Goal: Task Accomplishment & Management: Manage account settings

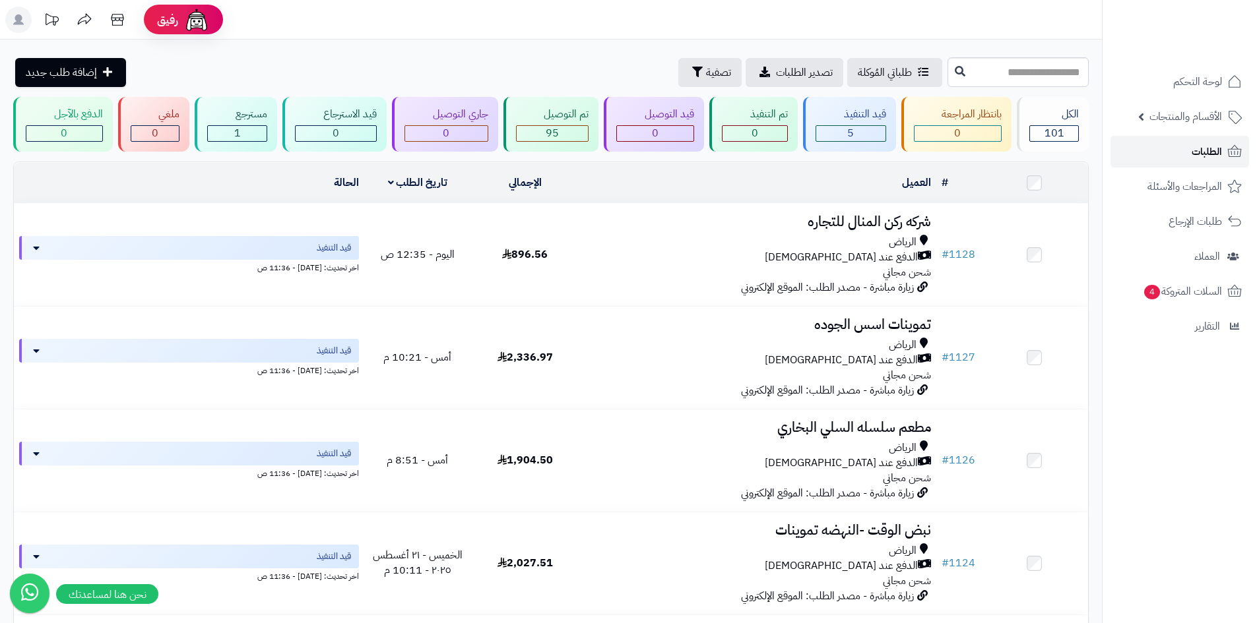
click at [1157, 158] on link "الطلبات" at bounding box center [1179, 152] width 139 height 32
click at [1224, 157] on link "الطلبات" at bounding box center [1179, 152] width 139 height 32
click at [1188, 164] on link "الطلبات" at bounding box center [1179, 152] width 139 height 32
click at [1213, 155] on span "الطلبات" at bounding box center [1206, 152] width 30 height 18
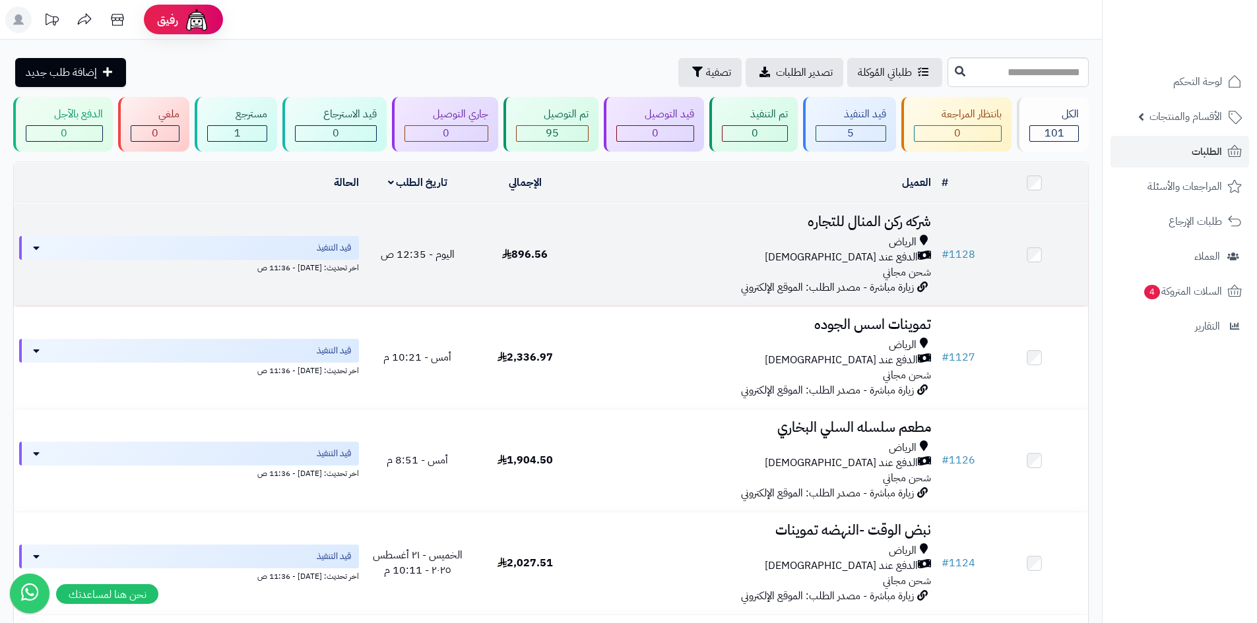
click at [759, 241] on div "الرياض" at bounding box center [757, 242] width 347 height 15
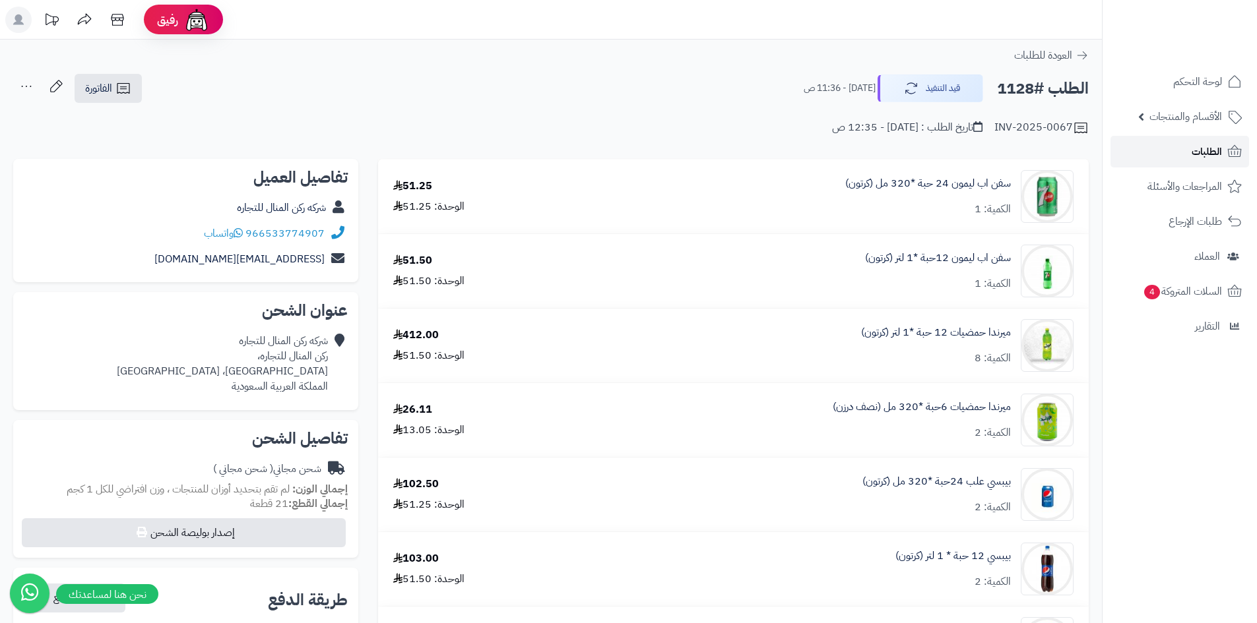
click at [1186, 146] on link "الطلبات" at bounding box center [1179, 152] width 139 height 32
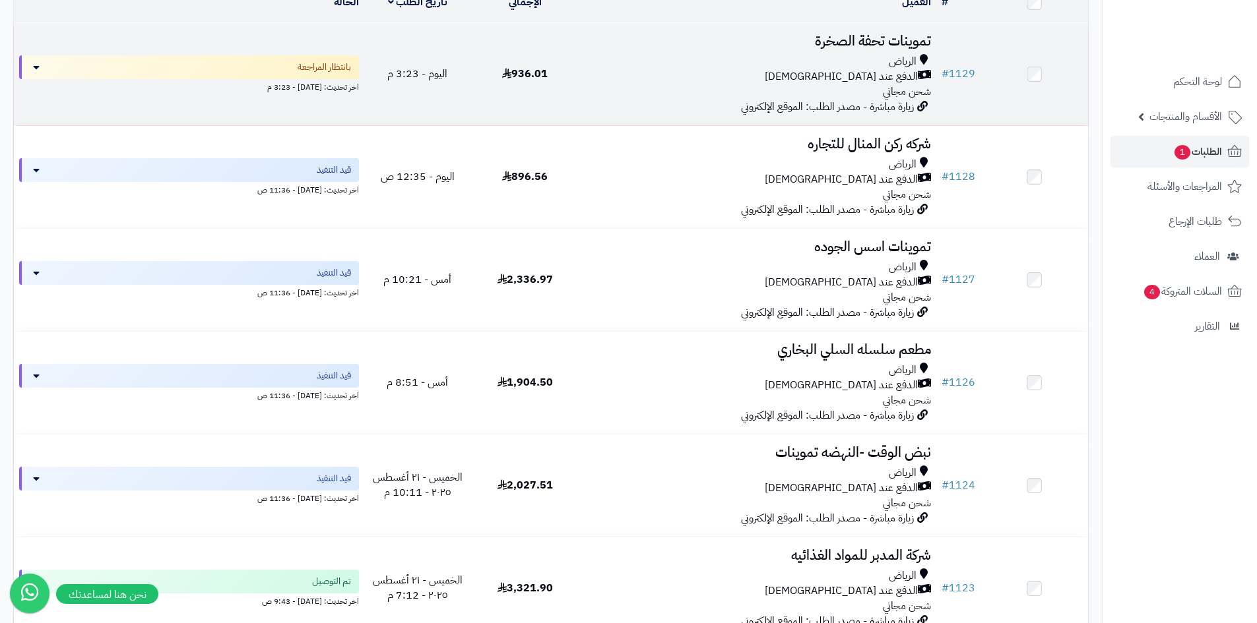
scroll to position [396, 0]
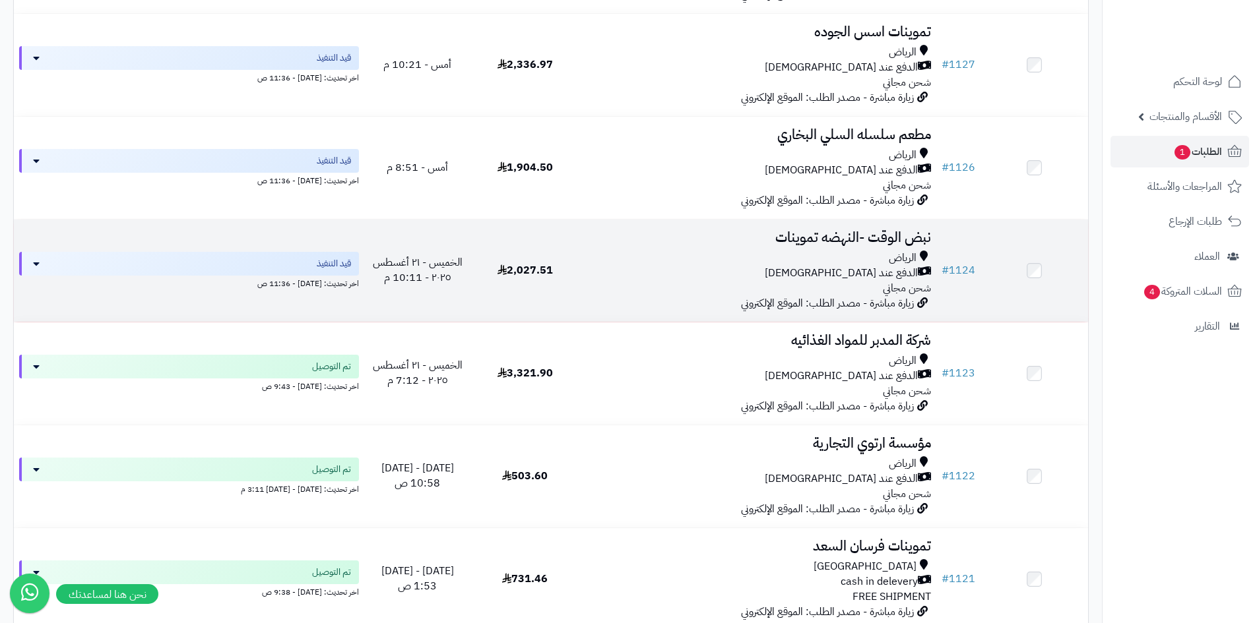
click at [714, 251] on div "الرياض" at bounding box center [757, 258] width 347 height 15
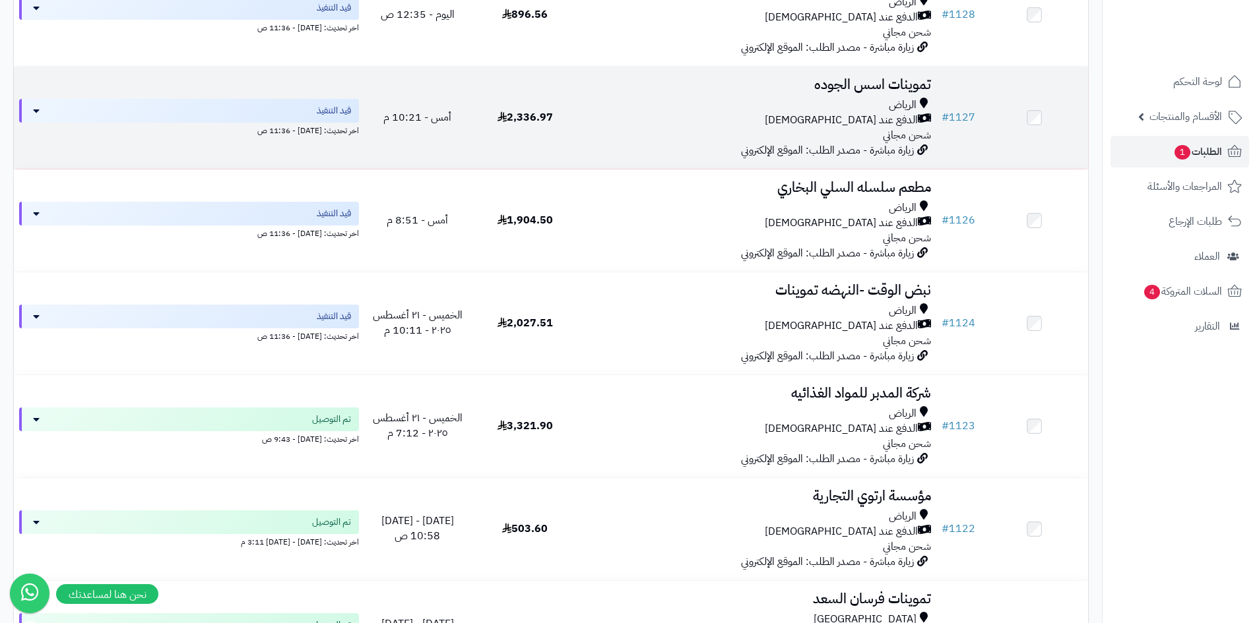
scroll to position [264, 0]
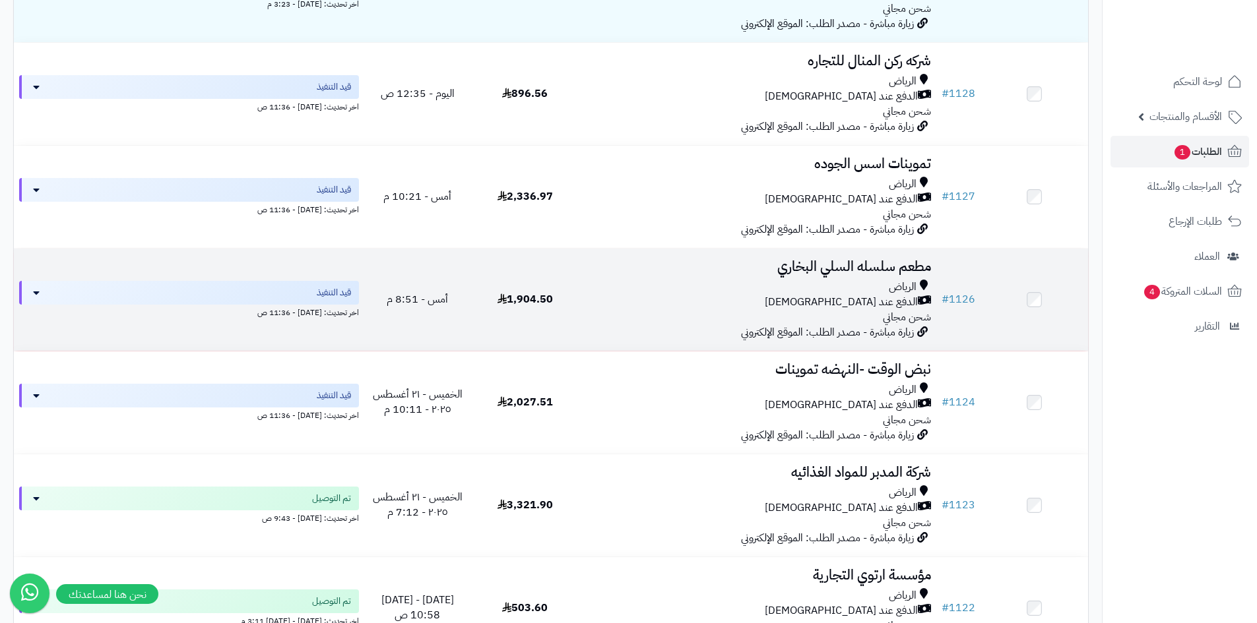
click at [588, 289] on div "الرياض" at bounding box center [757, 287] width 347 height 15
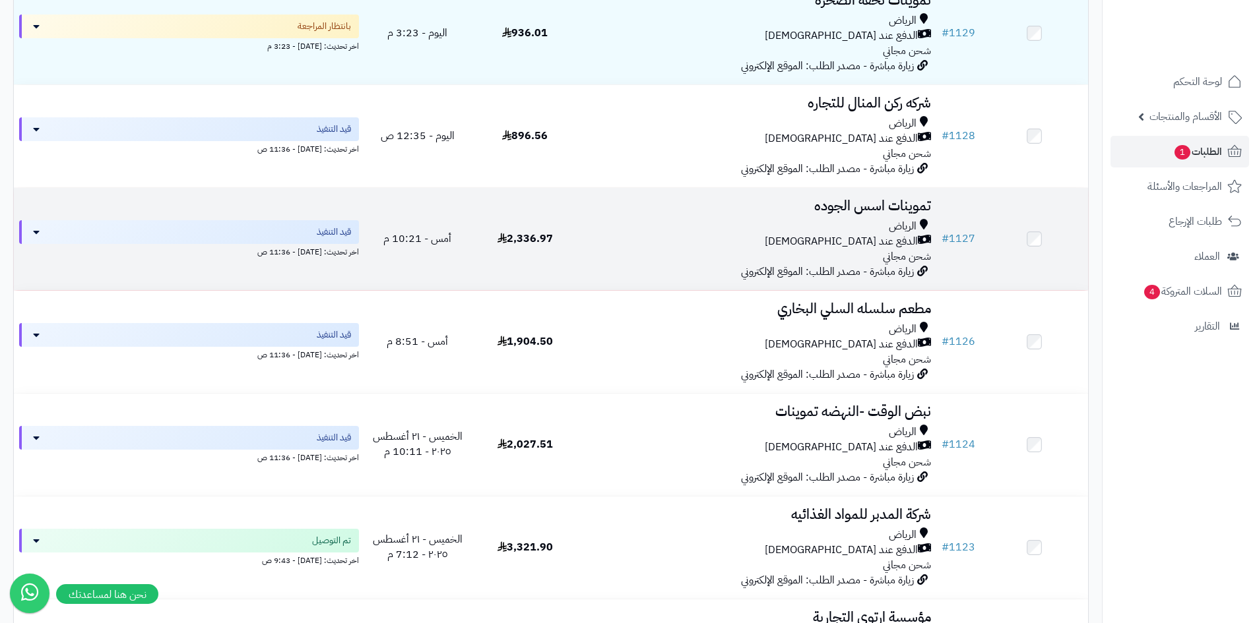
scroll to position [198, 0]
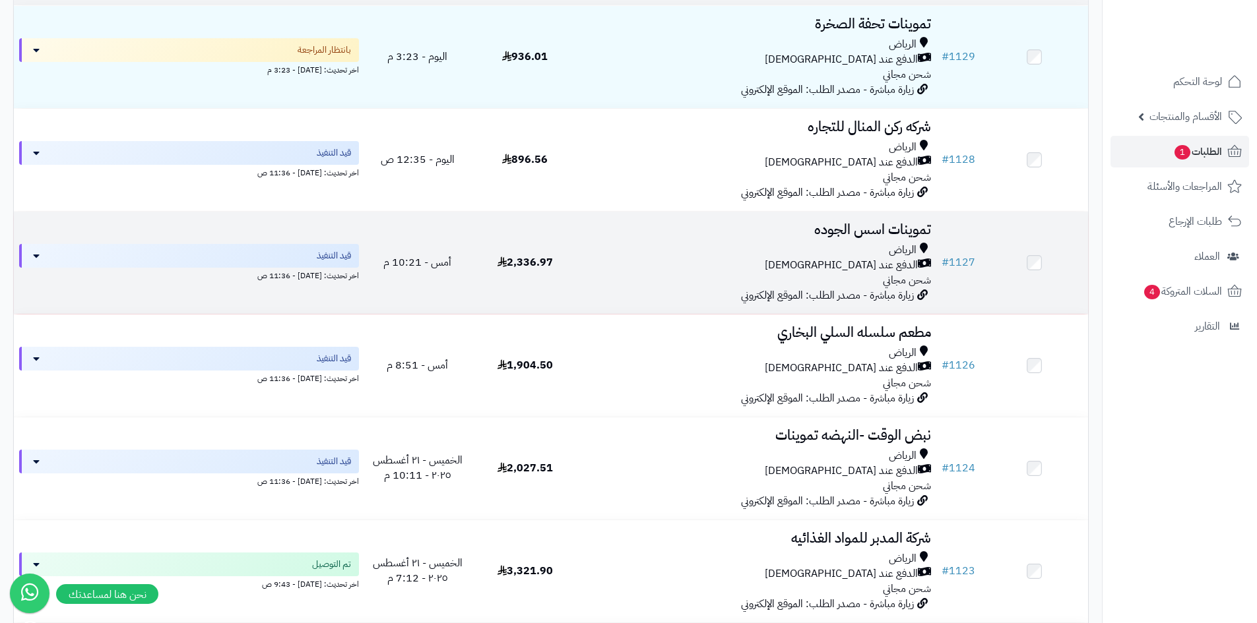
click at [595, 263] on div "الدفع عند [DEMOGRAPHIC_DATA]" at bounding box center [757, 265] width 347 height 15
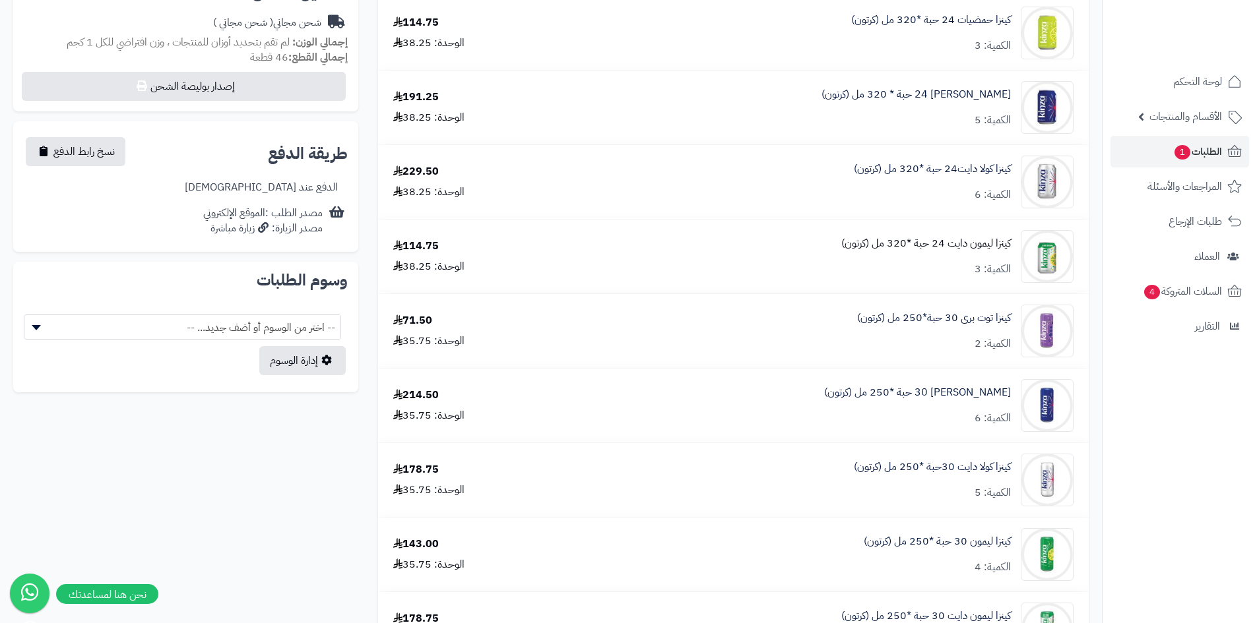
scroll to position [594, 0]
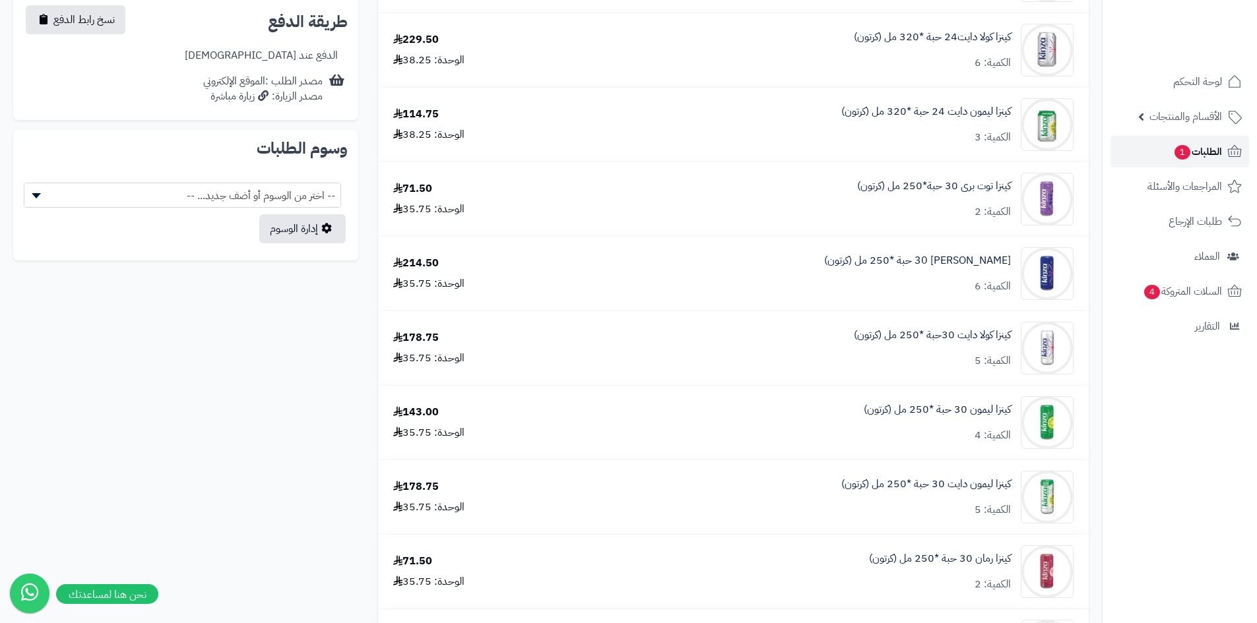
click at [1145, 153] on link "الطلبات 1" at bounding box center [1179, 152] width 139 height 32
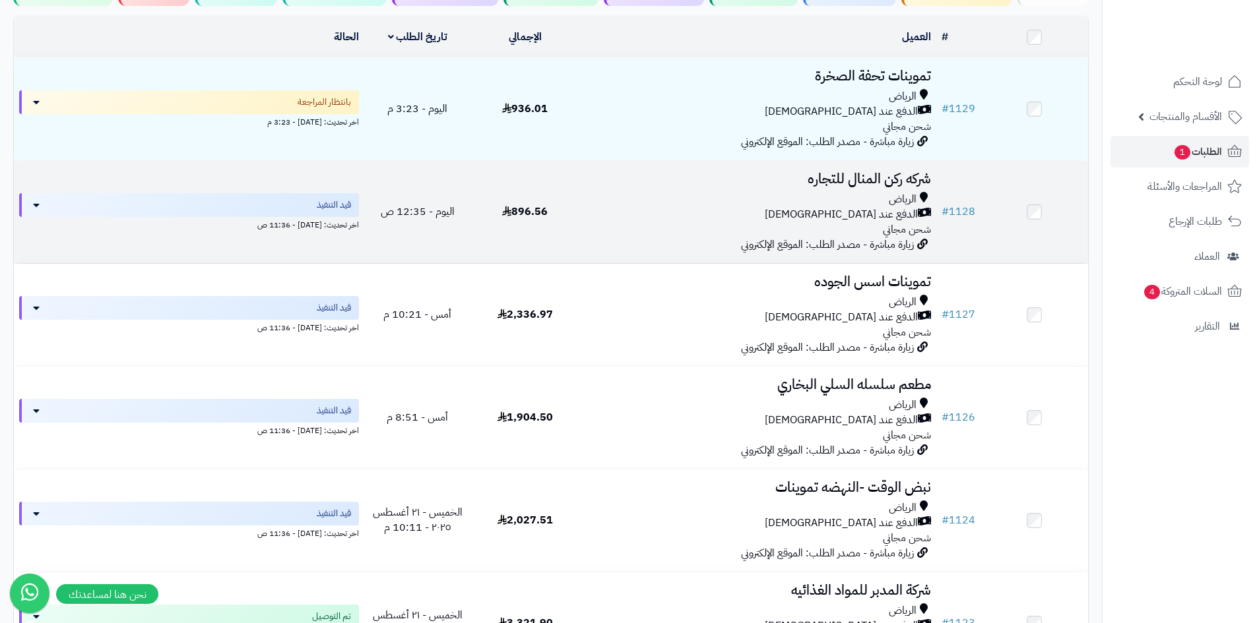
scroll to position [132, 0]
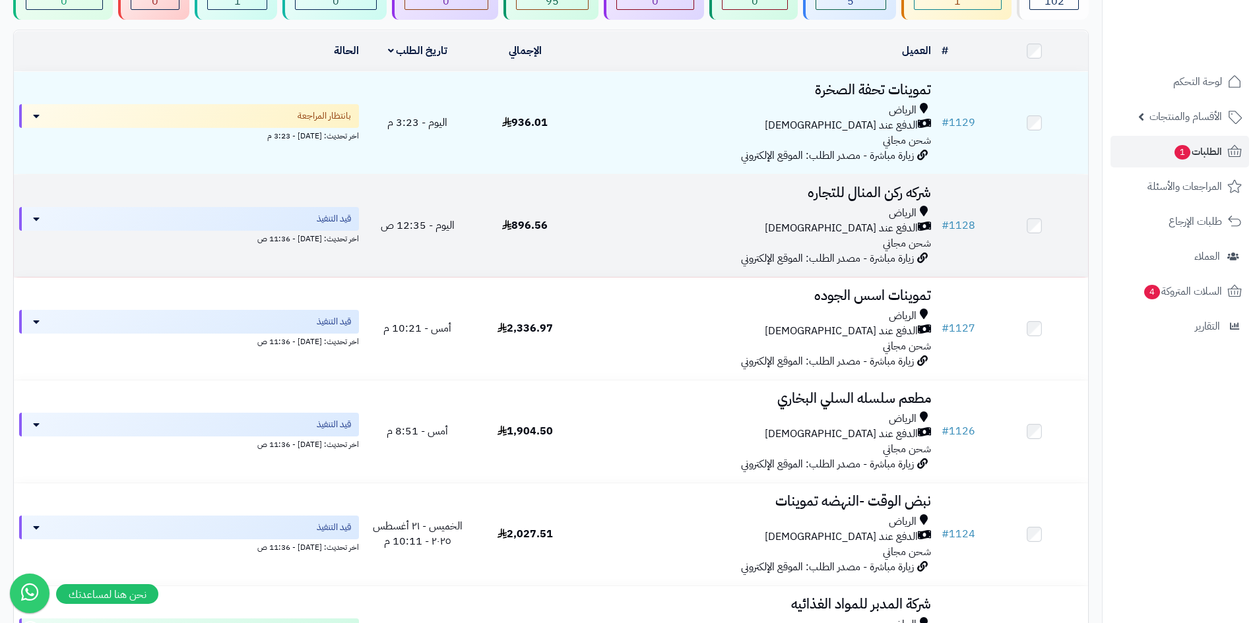
click at [676, 225] on div "الدفع عند [DEMOGRAPHIC_DATA]" at bounding box center [757, 228] width 347 height 15
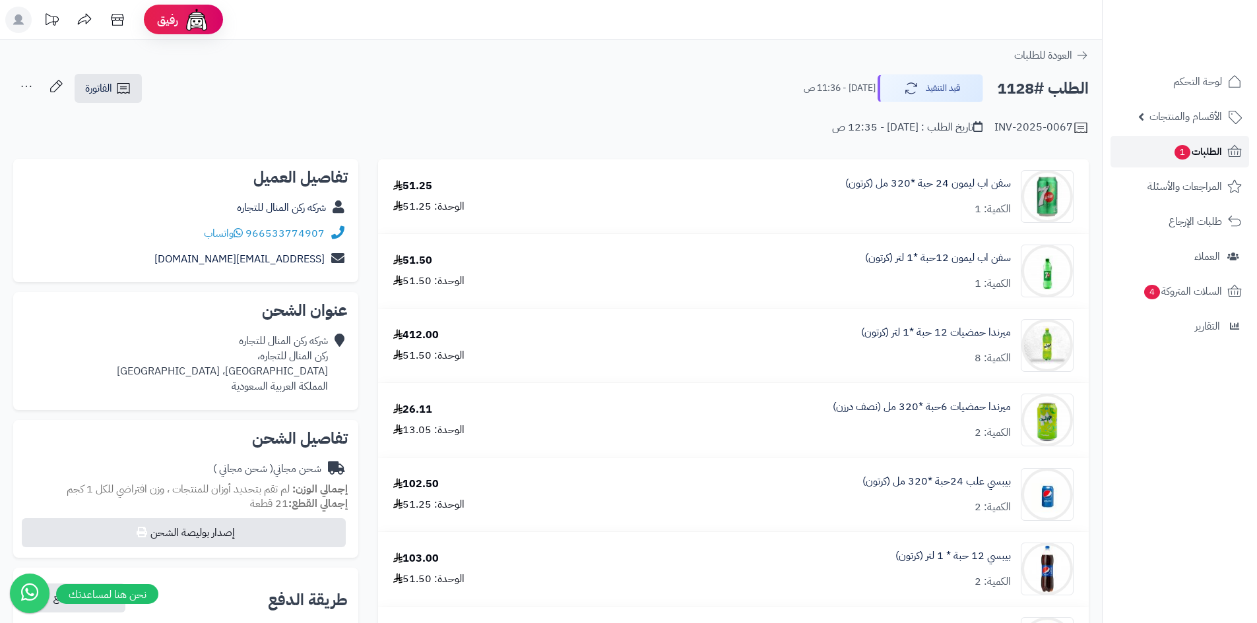
click at [1200, 147] on span "الطلبات 1" at bounding box center [1197, 152] width 49 height 18
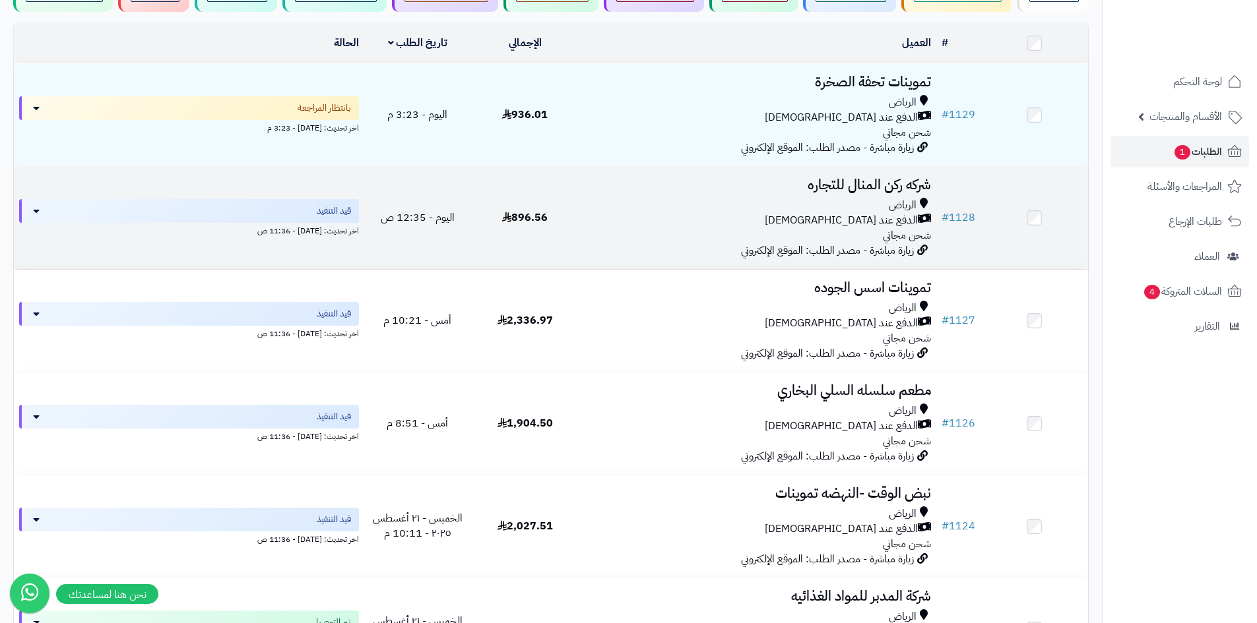
scroll to position [132, 0]
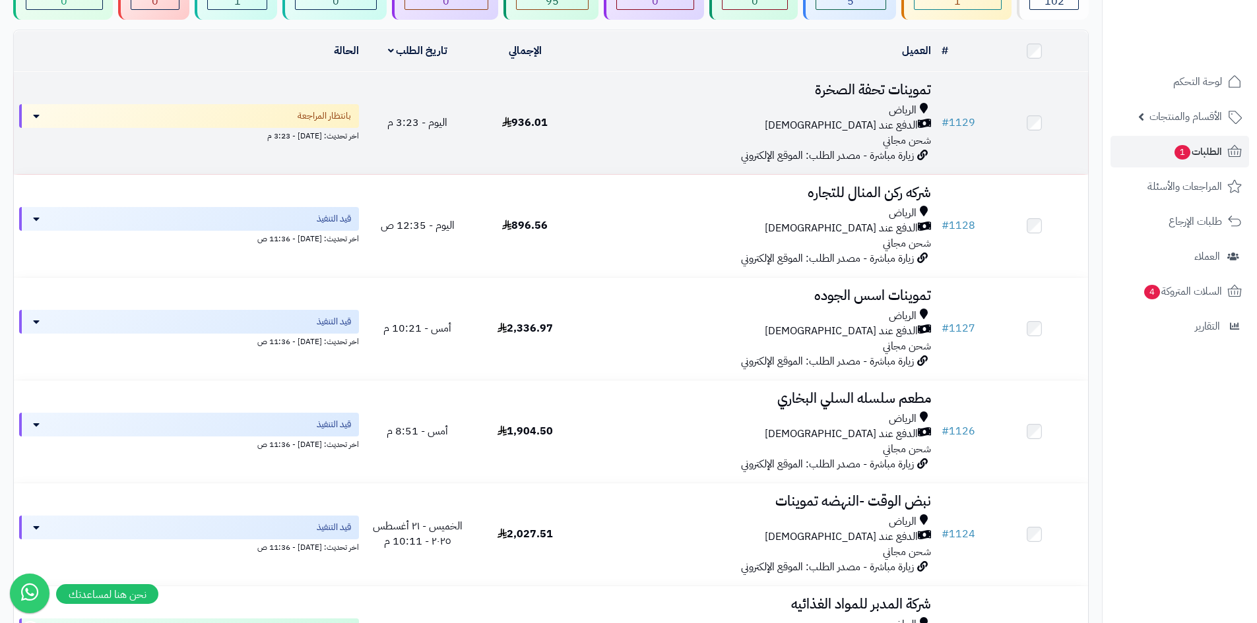
click at [695, 134] on div "الرياض الدفع عند الاستلام شحن مجاني" at bounding box center [757, 126] width 347 height 46
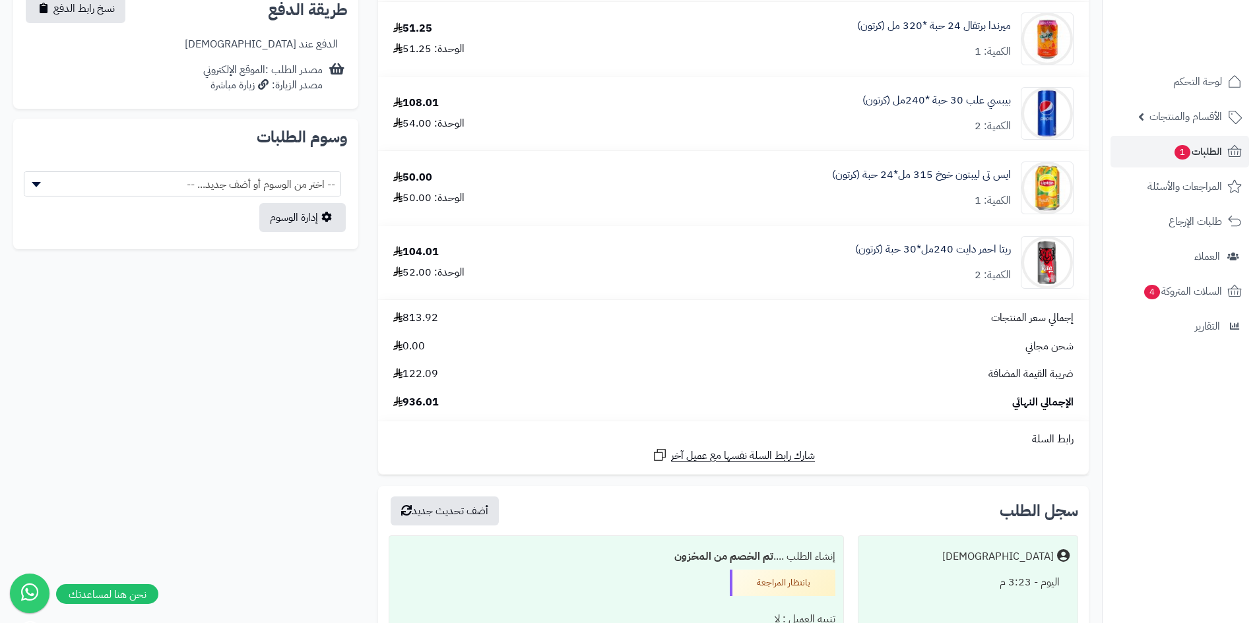
scroll to position [528, 0]
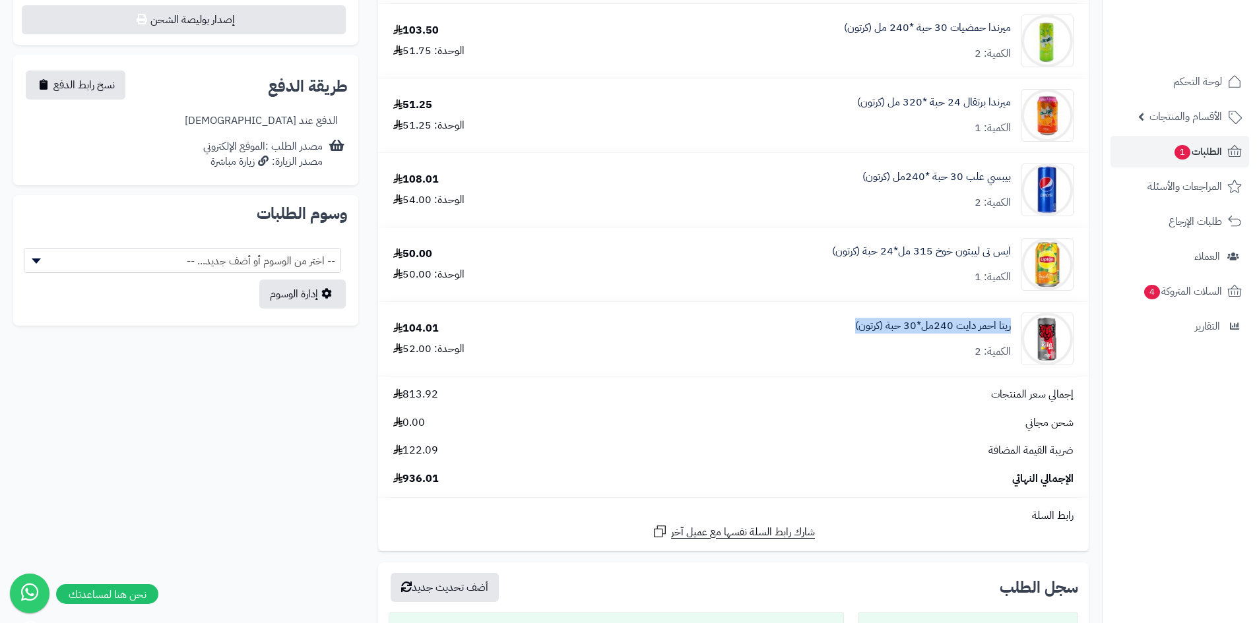
drag, startPoint x: 1013, startPoint y: 326, endPoint x: 844, endPoint y: 315, distance: 169.3
copy link "ريتا احمر دايت 240مل*30 حبة (كرتون)"
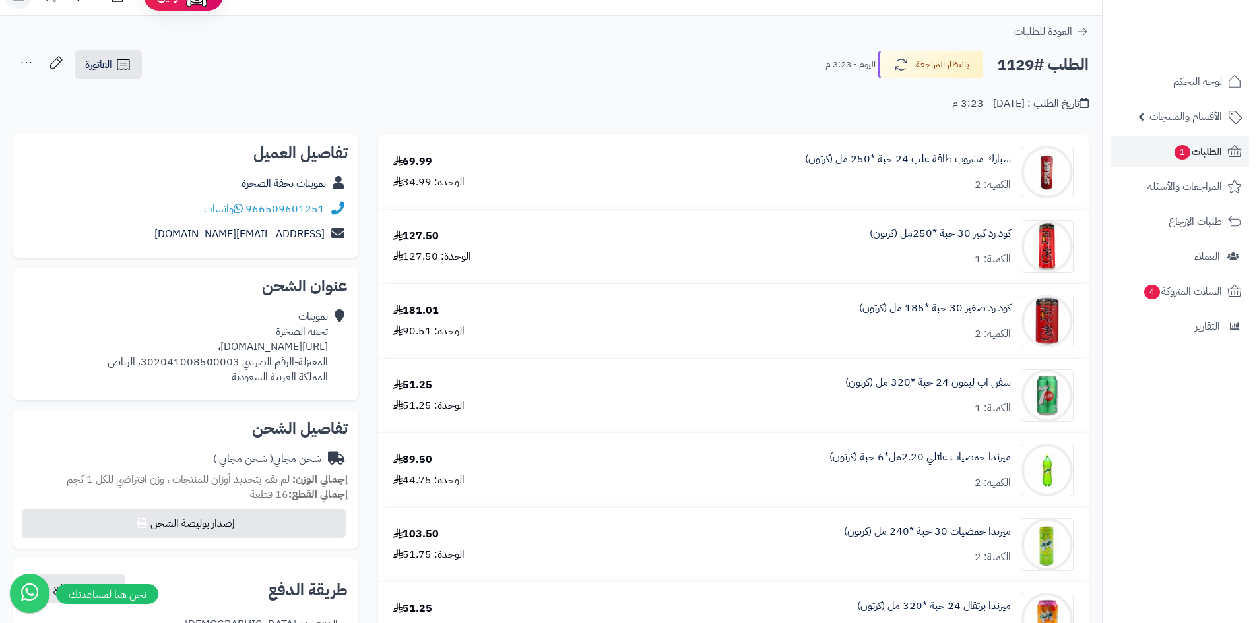
scroll to position [0, 0]
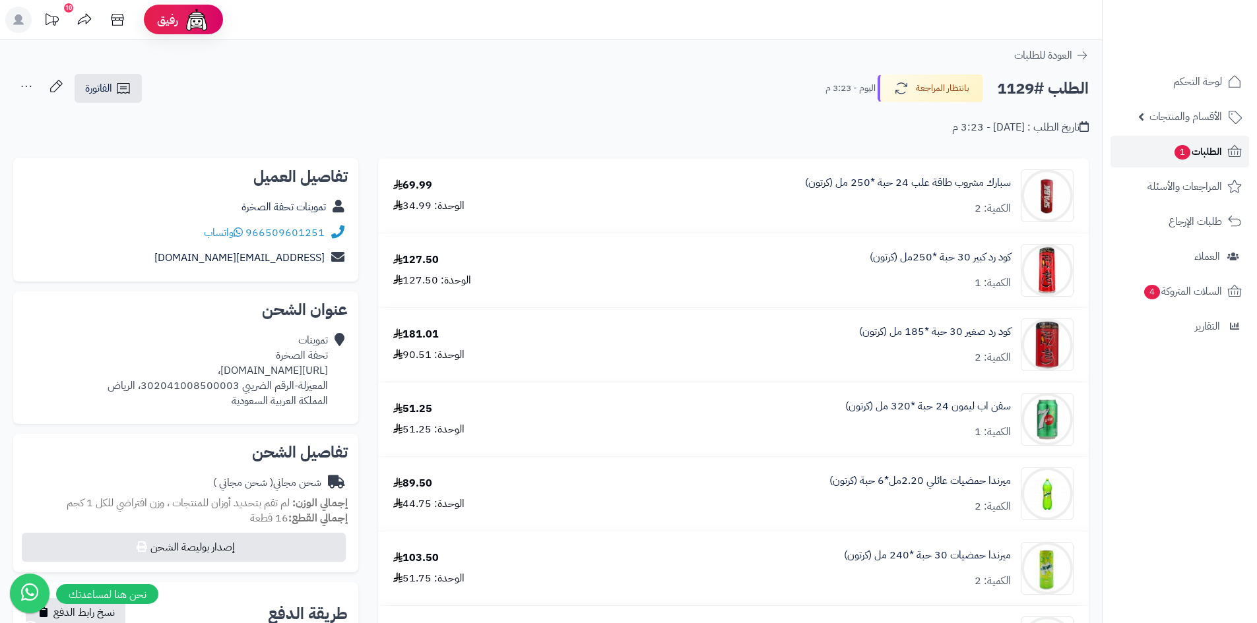
click at [1162, 146] on link "الطلبات 1" at bounding box center [1179, 152] width 139 height 32
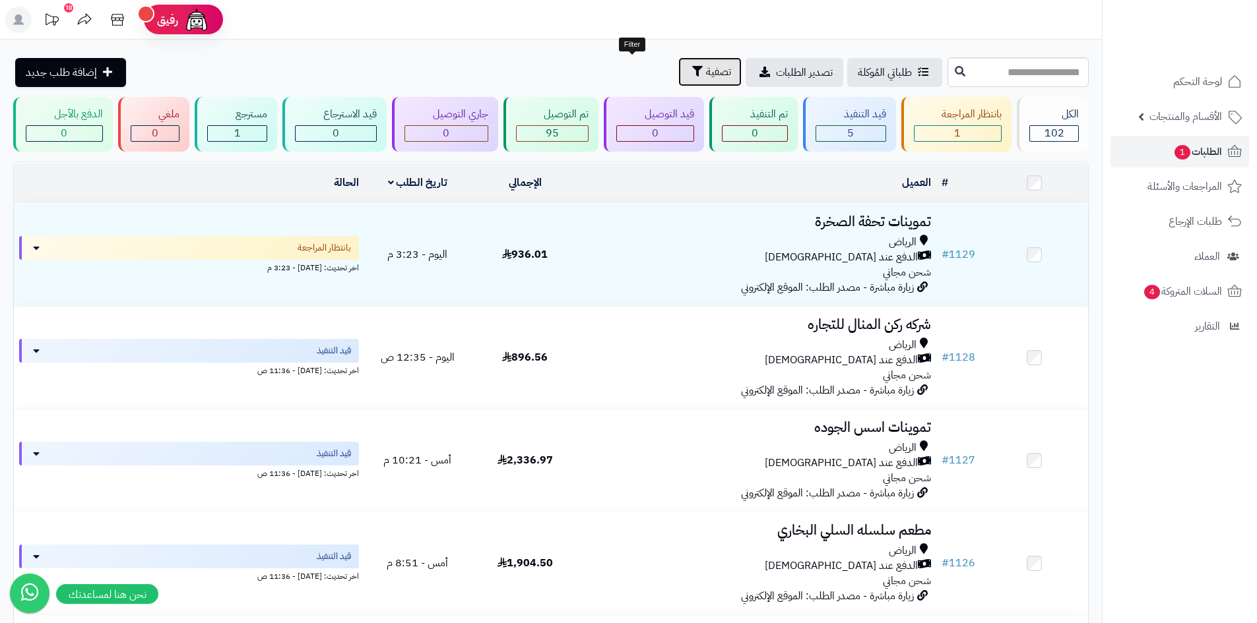
click at [706, 67] on span "تصفية" at bounding box center [718, 72] width 25 height 16
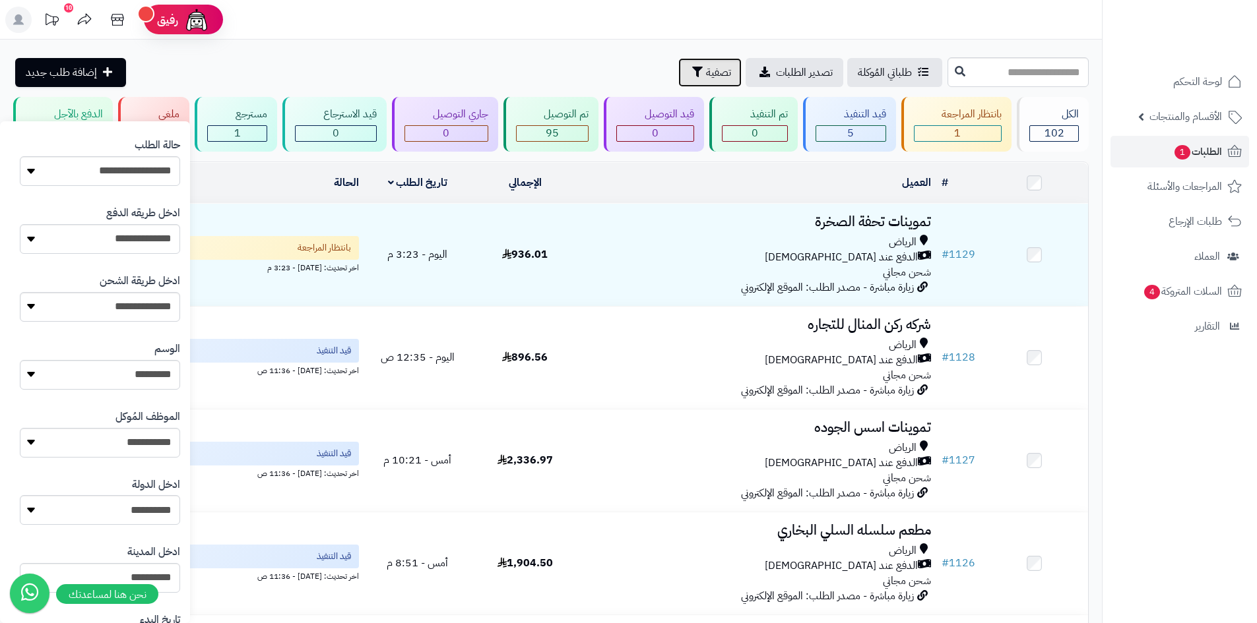
scroll to position [231, 0]
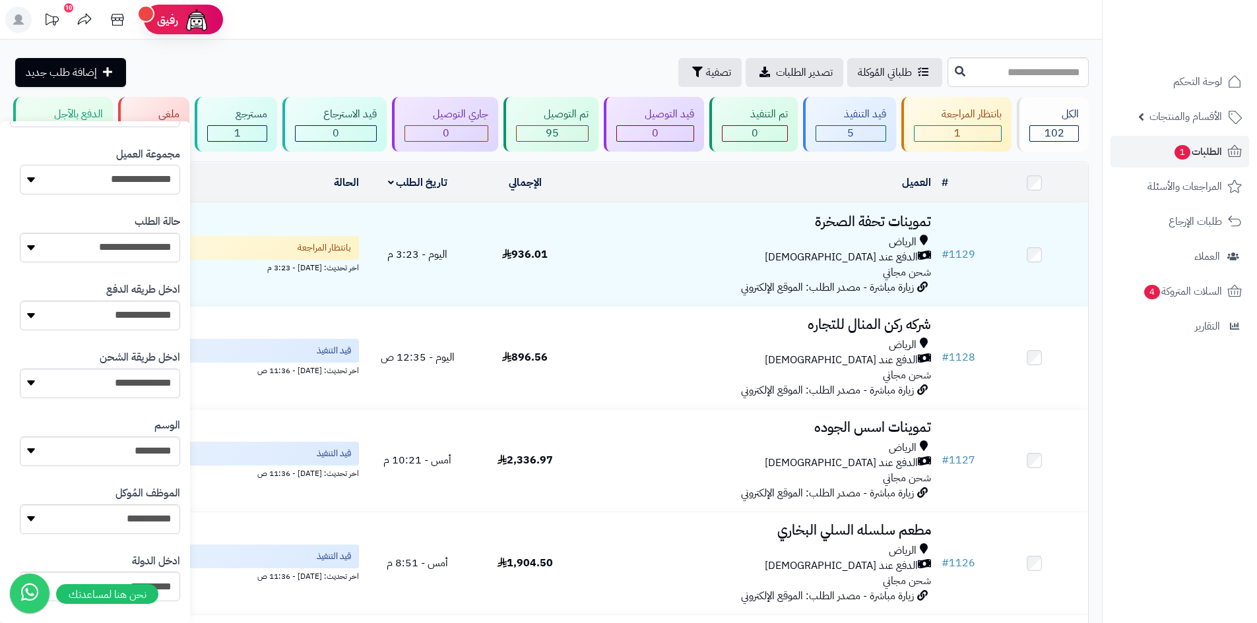
click at [148, 188] on select "**********" at bounding box center [100, 180] width 160 height 30
select select "*"
click at [20, 165] on select "**********" at bounding box center [100, 180] width 160 height 30
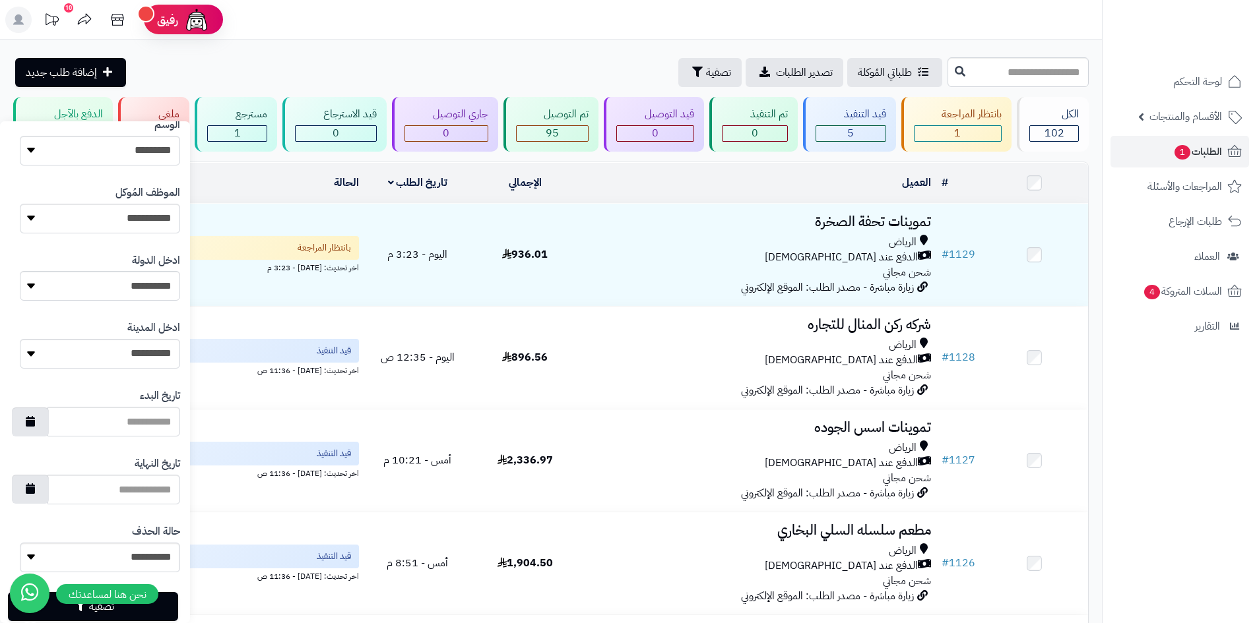
scroll to position [561, 0]
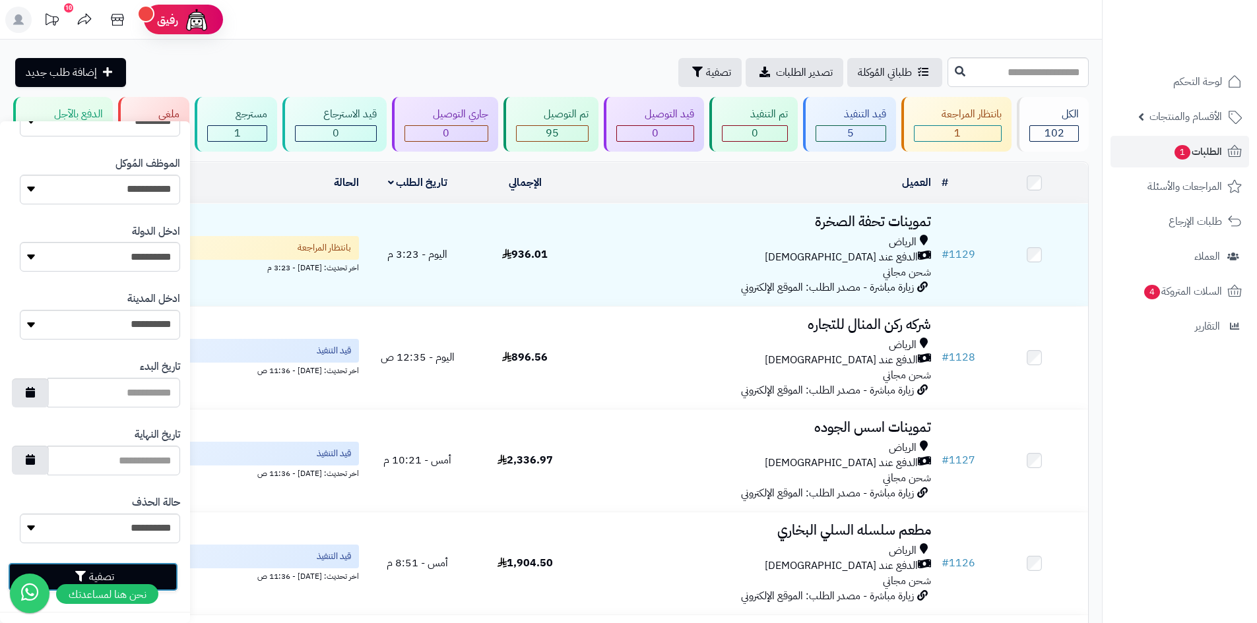
click at [166, 575] on button "تصفية" at bounding box center [93, 577] width 170 height 29
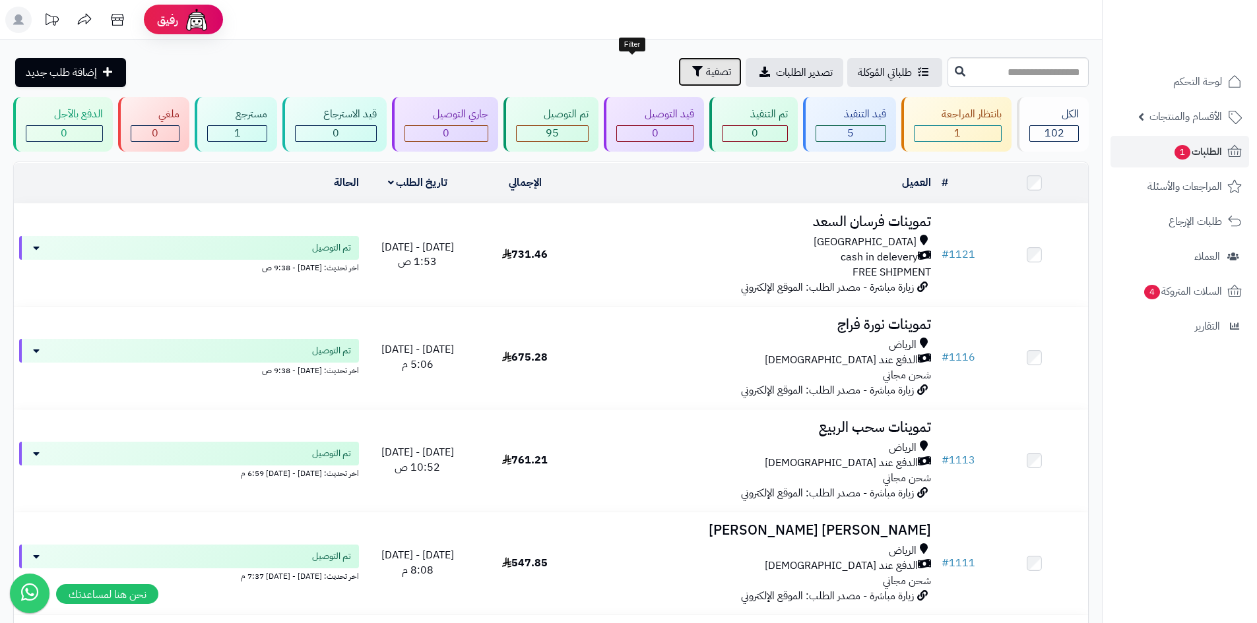
click at [706, 70] on span "تصفية" at bounding box center [718, 72] width 25 height 16
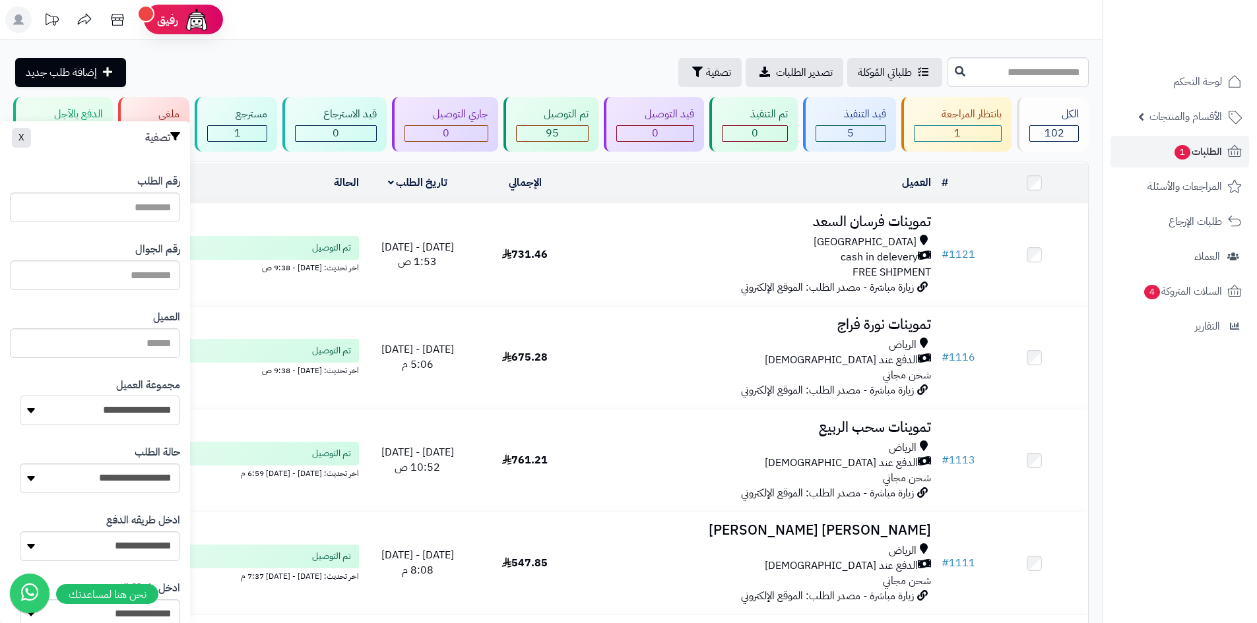
click at [129, 407] on select "**********" at bounding box center [100, 411] width 160 height 30
select select "*"
click at [20, 396] on select "**********" at bounding box center [100, 411] width 160 height 30
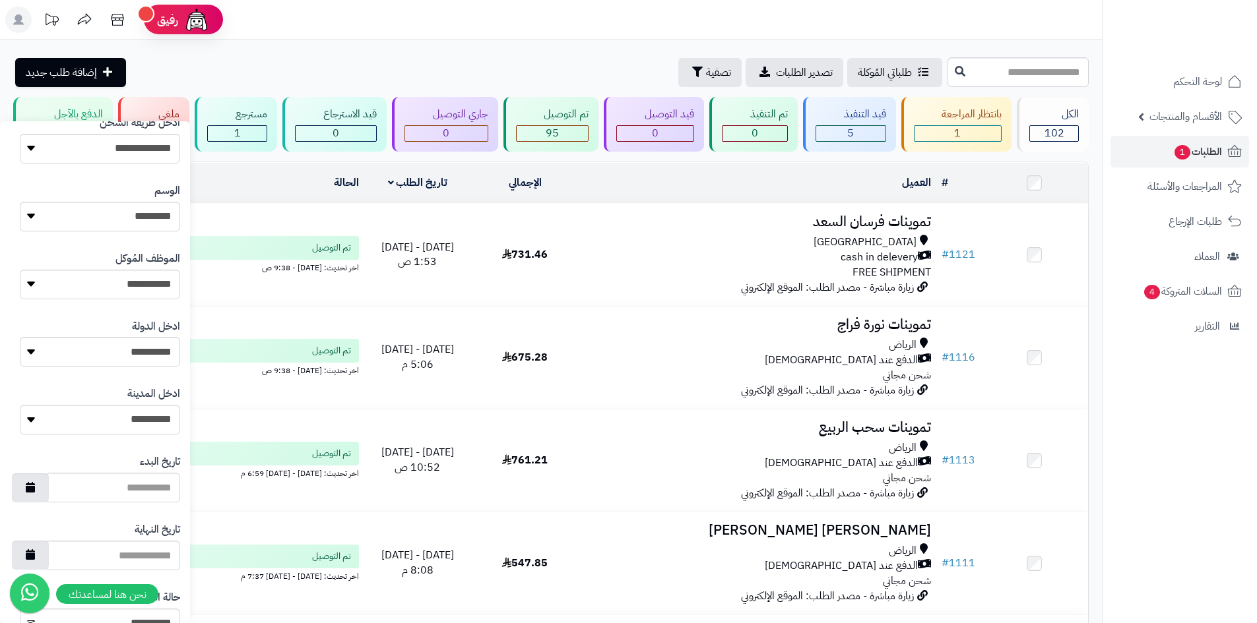
scroll to position [561, 0]
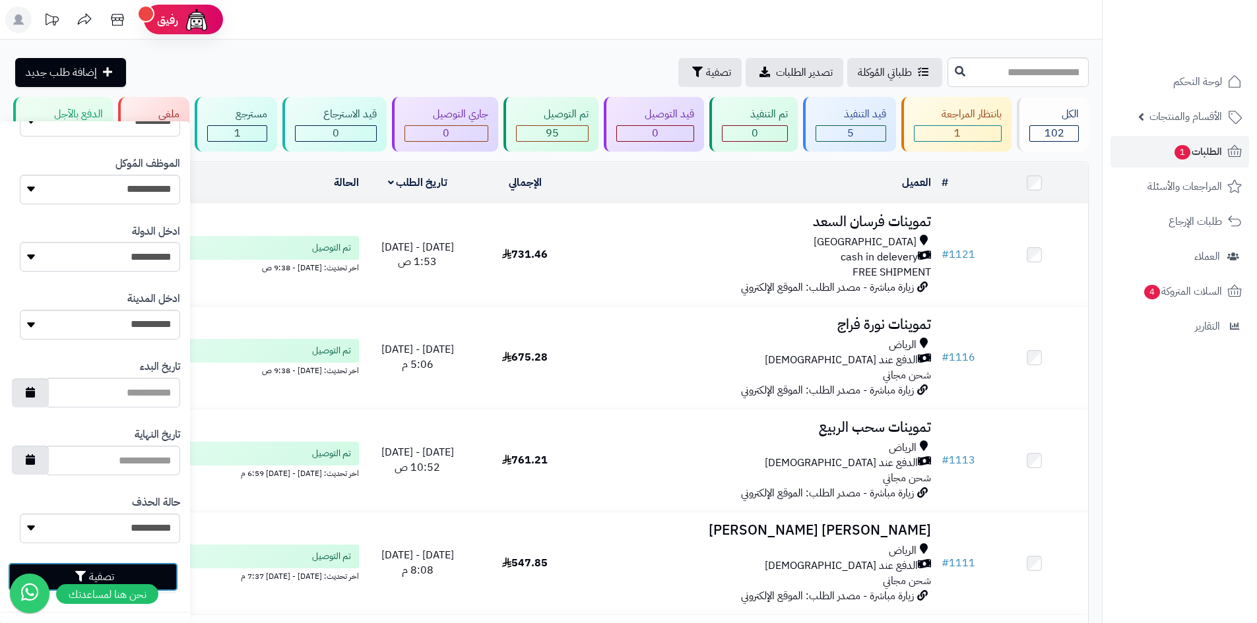
click at [170, 585] on button "تصفية" at bounding box center [93, 577] width 170 height 29
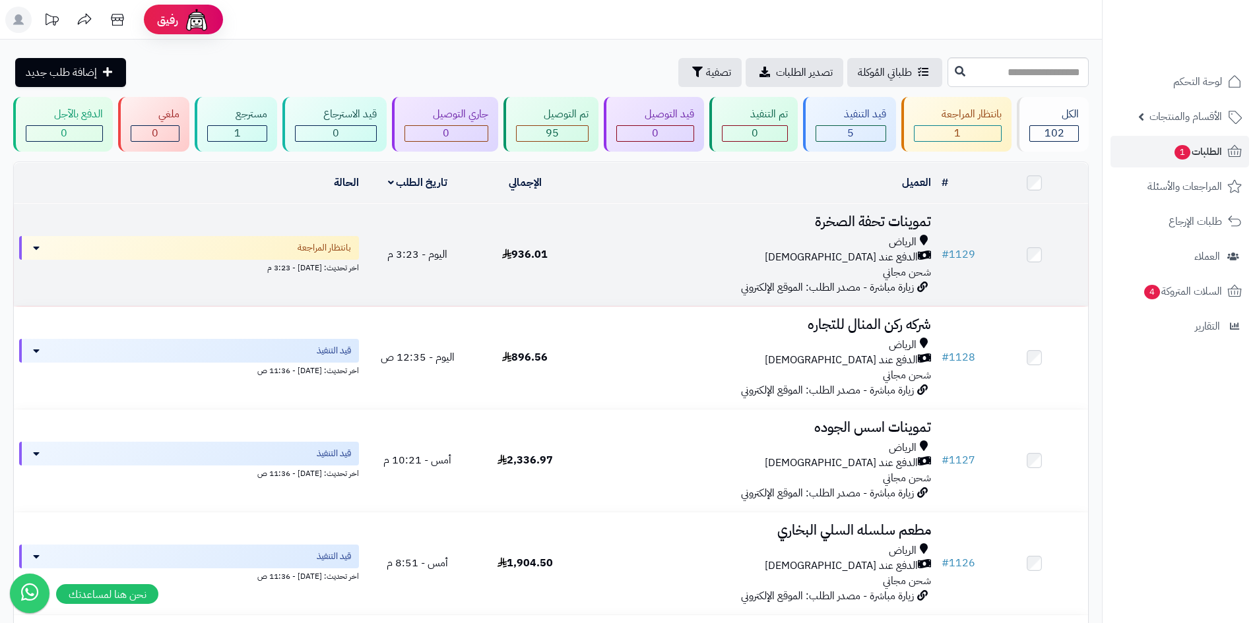
click at [705, 265] on div "[PERSON_NAME] عند الاستلام شحن مجاني" at bounding box center [757, 258] width 347 height 46
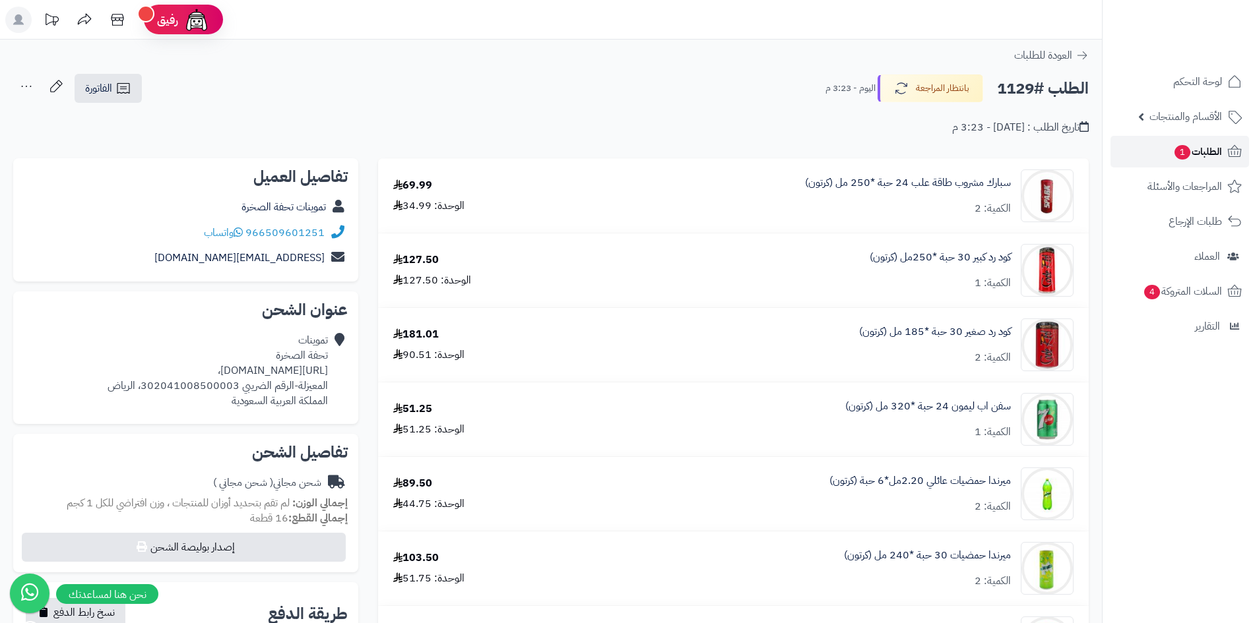
click at [1147, 152] on link "الطلبات 1" at bounding box center [1179, 152] width 139 height 32
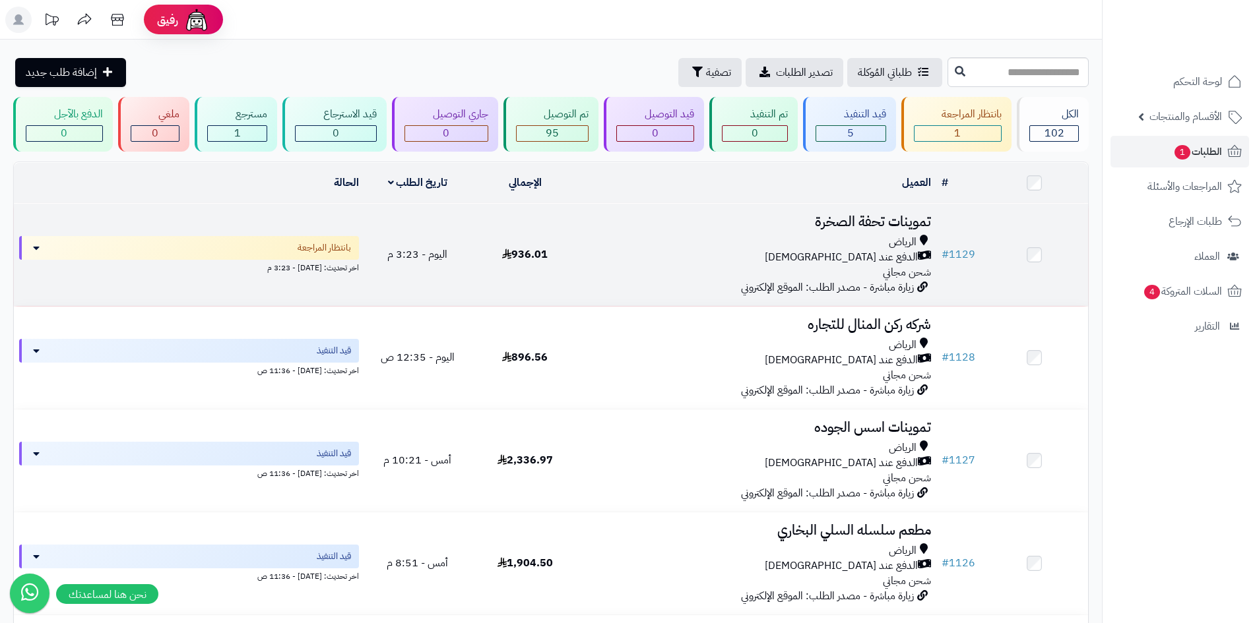
click at [637, 280] on td "تموينات تحفة الصخرة [PERSON_NAME] عند الاستلام شحن مجاني زيارة مباشرة - مصدر ال…" at bounding box center [758, 255] width 358 height 102
click at [627, 270] on div "الرياض الدفع عند الاستلام شحن مجاني" at bounding box center [757, 258] width 347 height 46
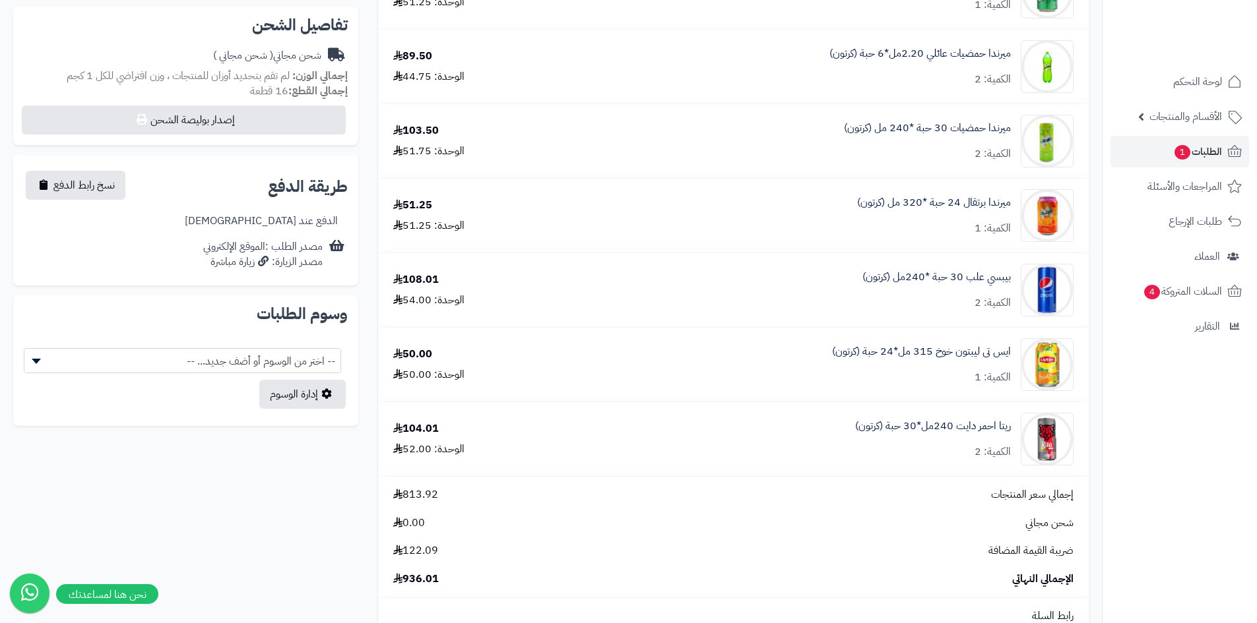
scroll to position [528, 0]
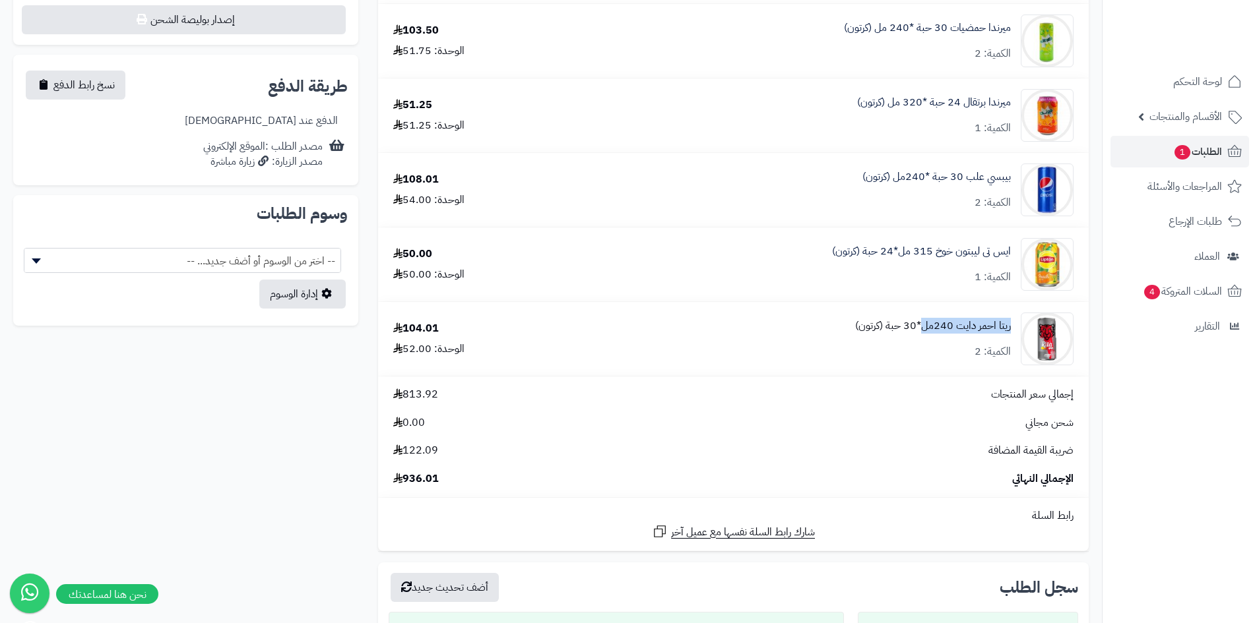
drag, startPoint x: 1015, startPoint y: 327, endPoint x: 924, endPoint y: 322, distance: 91.2
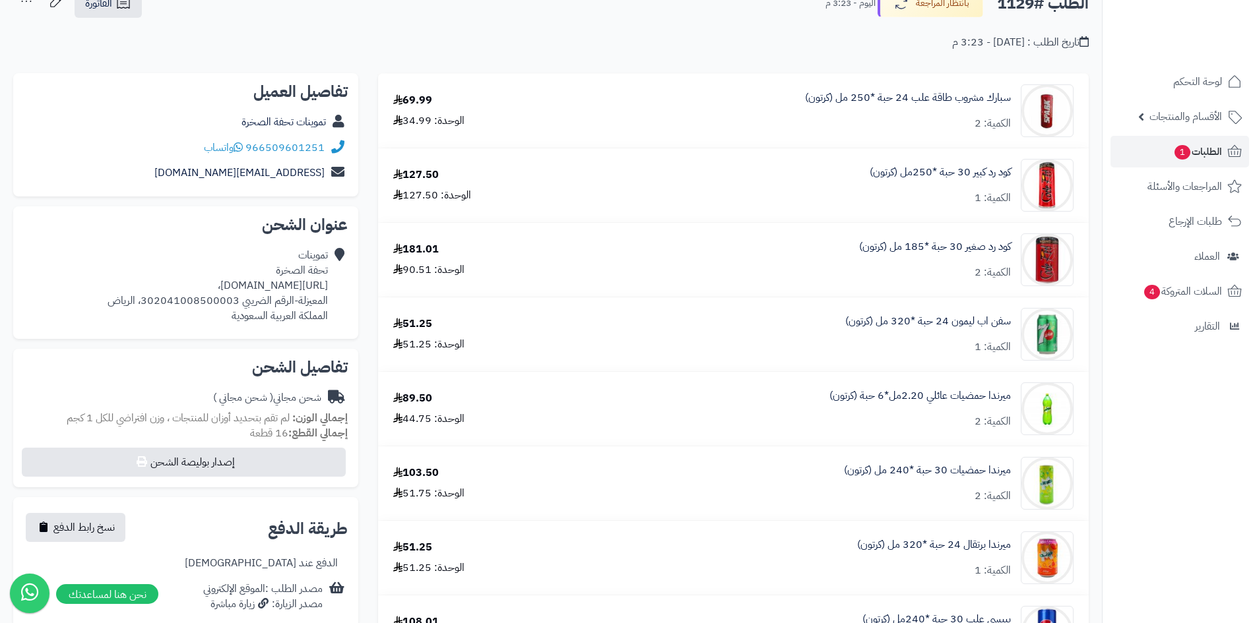
scroll to position [66, 0]
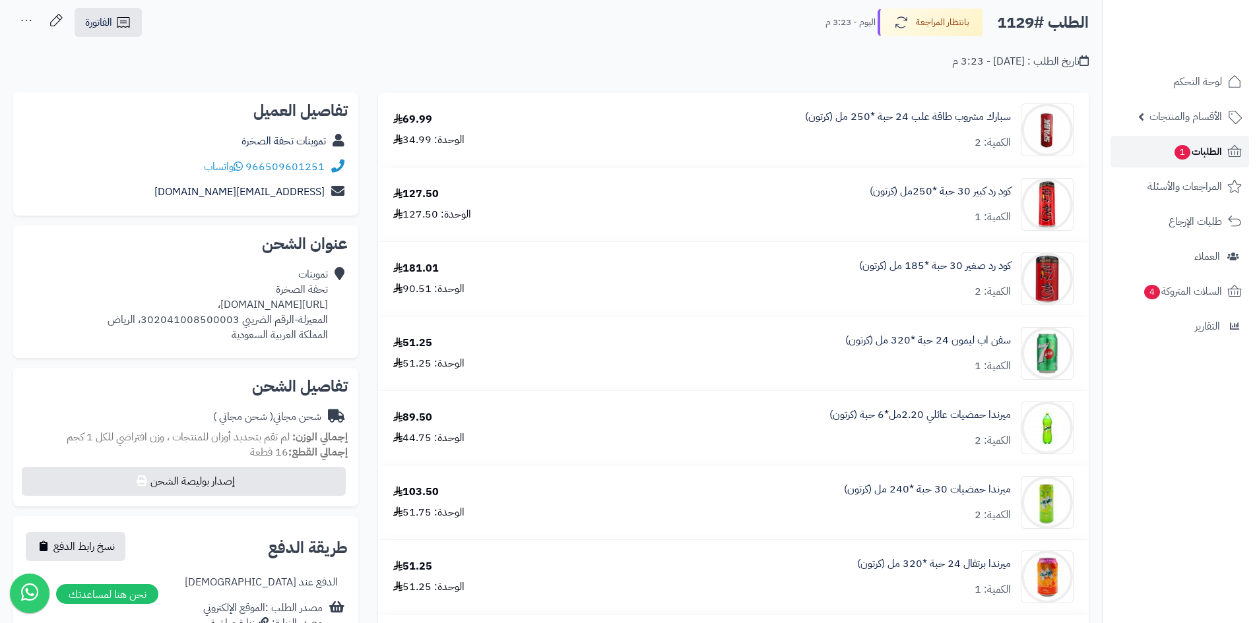
click at [1198, 156] on span "الطلبات 1" at bounding box center [1197, 152] width 49 height 18
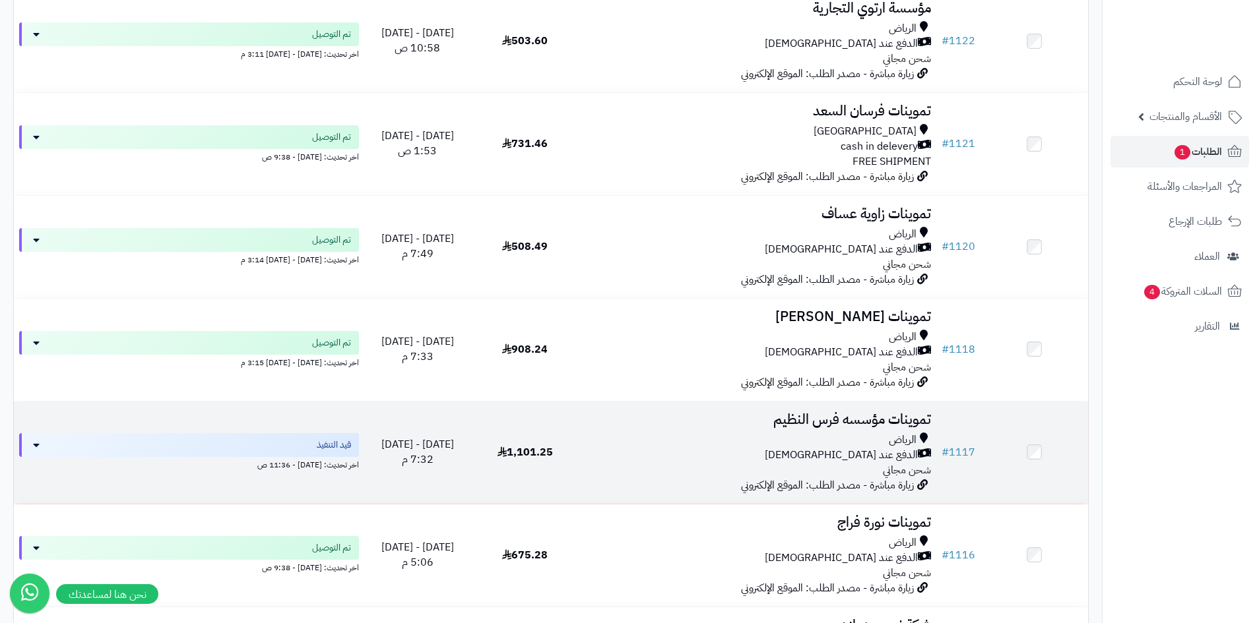
scroll to position [990, 0]
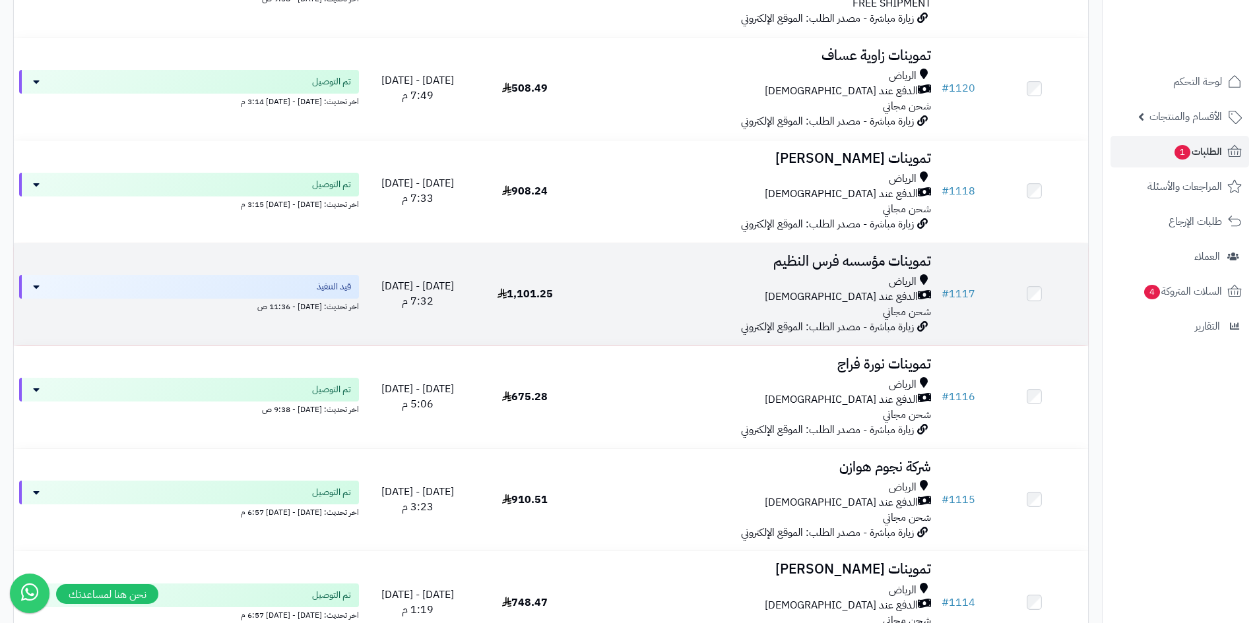
click at [697, 317] on td "تموينات مؤسسه فرس النظيم الرياض الدفع عند الاستلام شحن مجاني زيارة مباشرة - مصد…" at bounding box center [758, 294] width 358 height 102
click at [588, 302] on div "الرياض الدفع عند الاستلام شحن مجاني" at bounding box center [757, 297] width 347 height 46
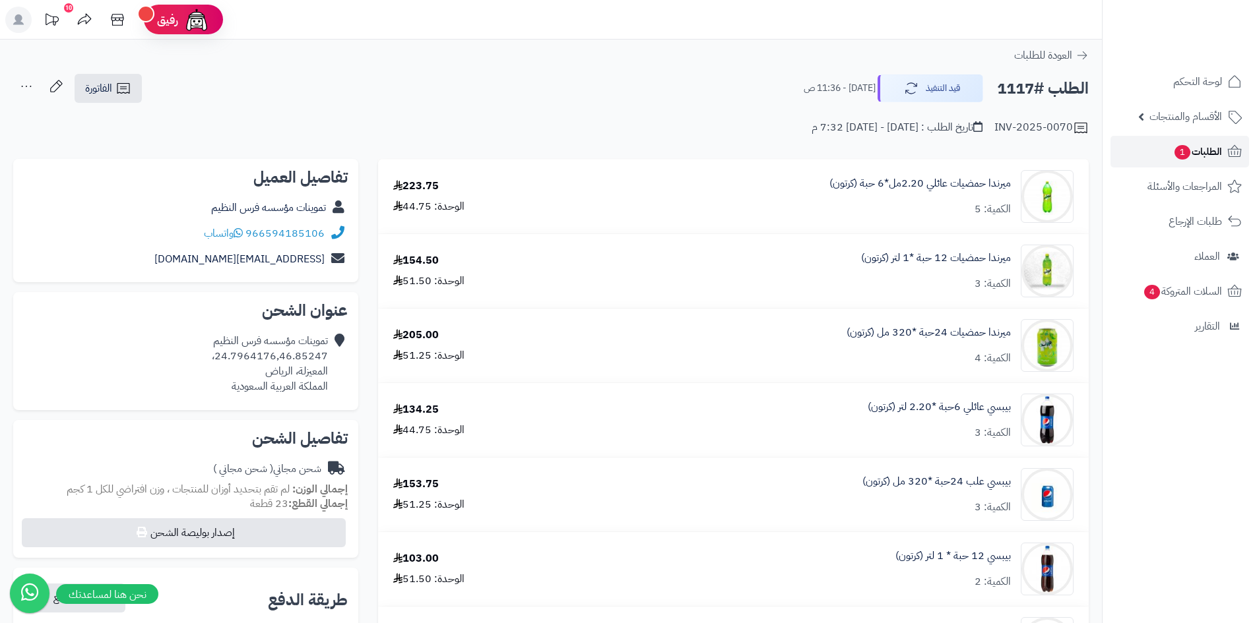
click at [1148, 159] on link "الطلبات 1" at bounding box center [1179, 152] width 139 height 32
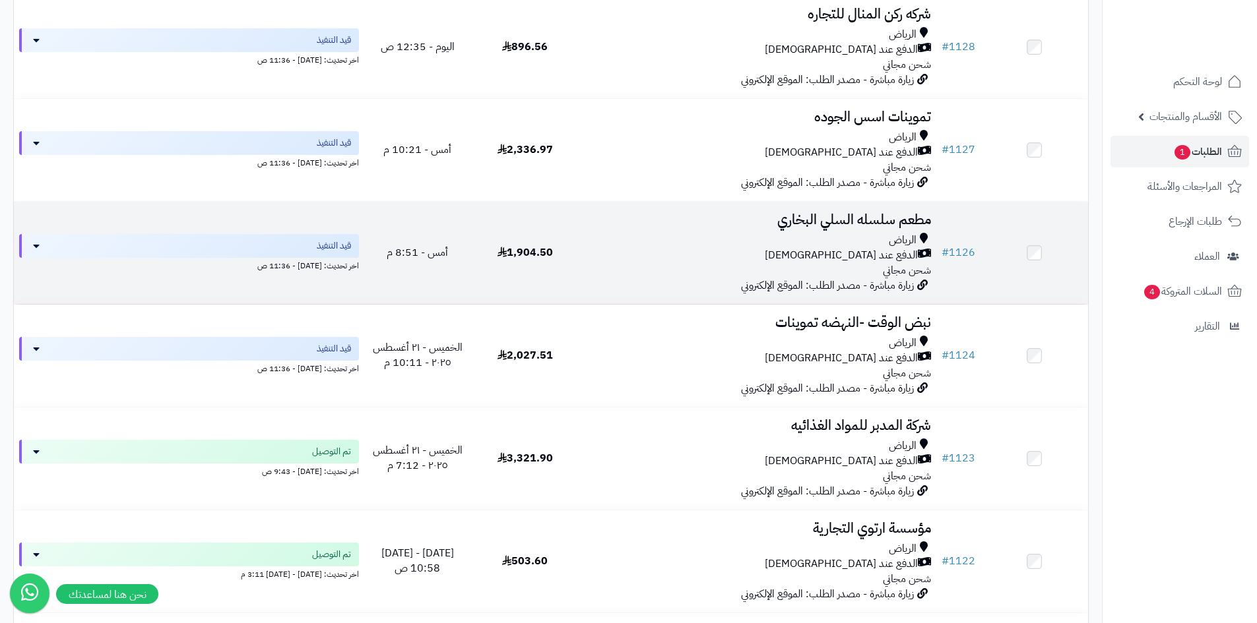
scroll to position [264, 0]
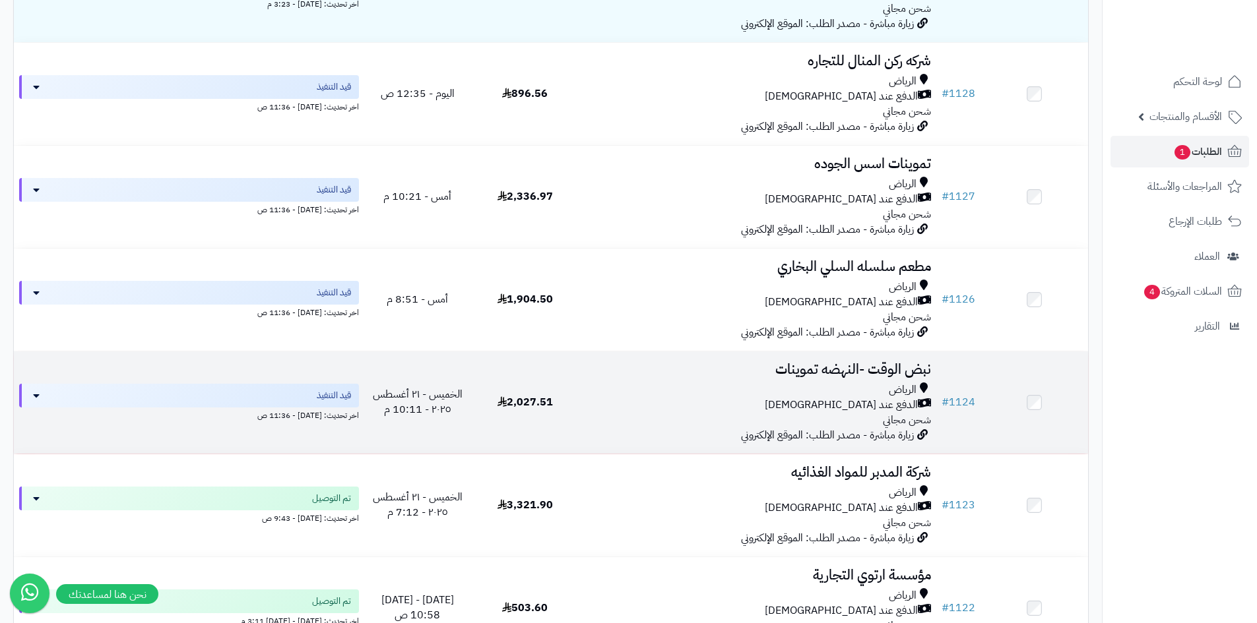
click at [595, 398] on div "الدفع عند [DEMOGRAPHIC_DATA]" at bounding box center [757, 405] width 347 height 15
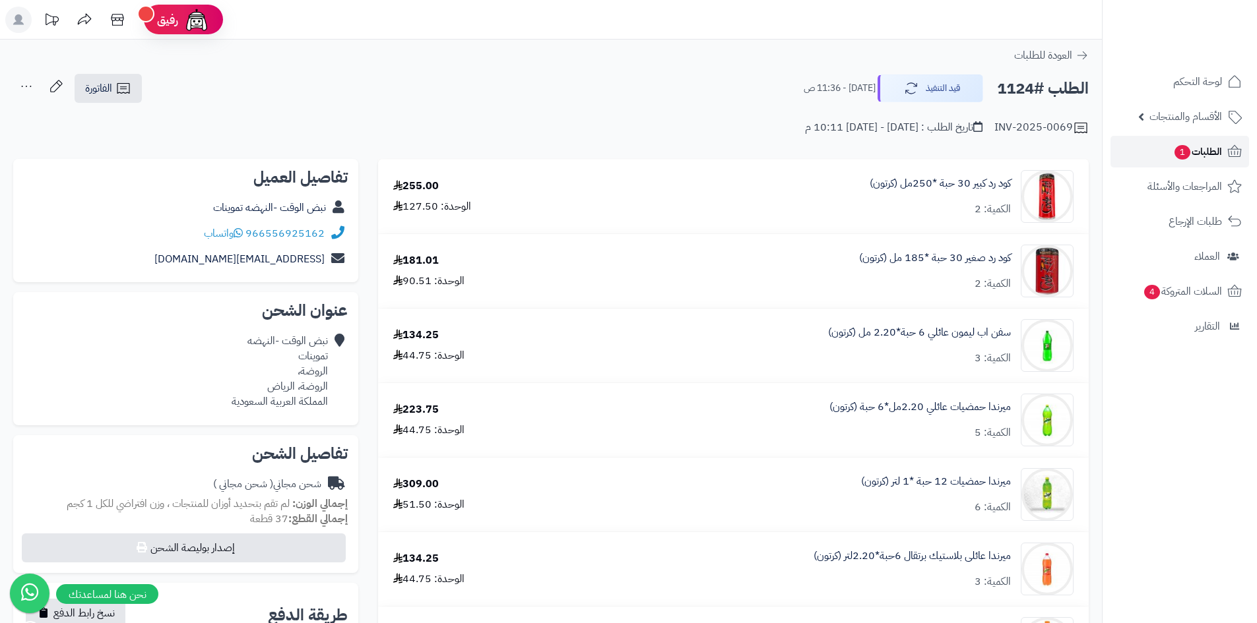
click at [1216, 160] on span "الطلبات 1" at bounding box center [1197, 152] width 49 height 18
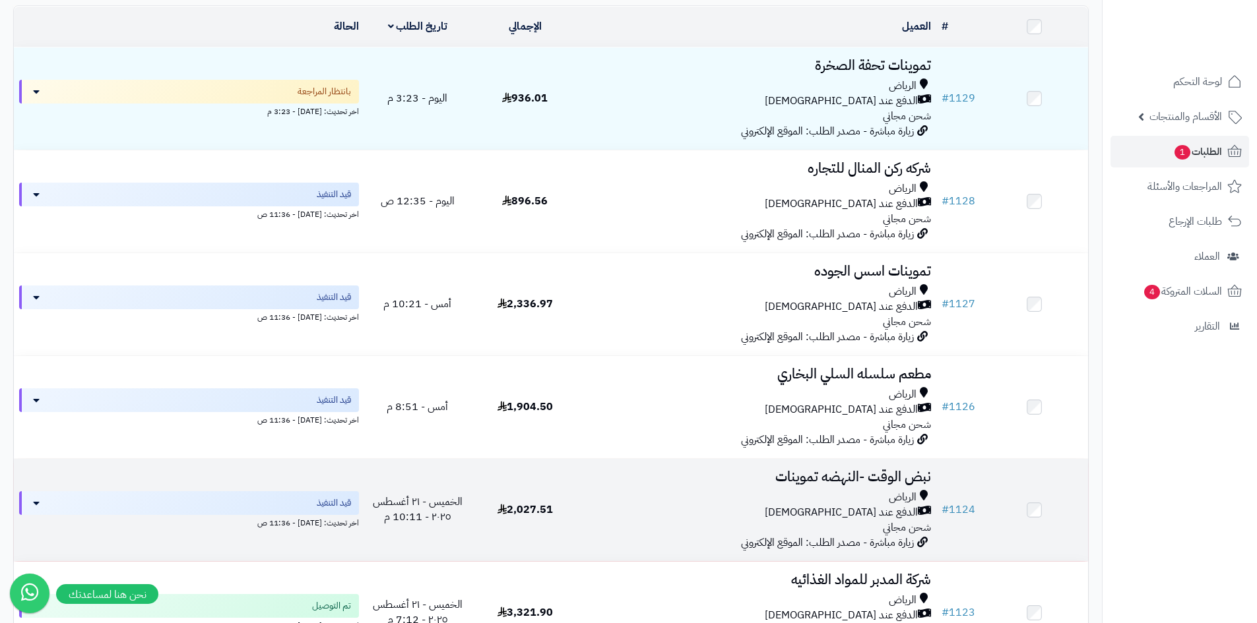
scroll to position [198, 0]
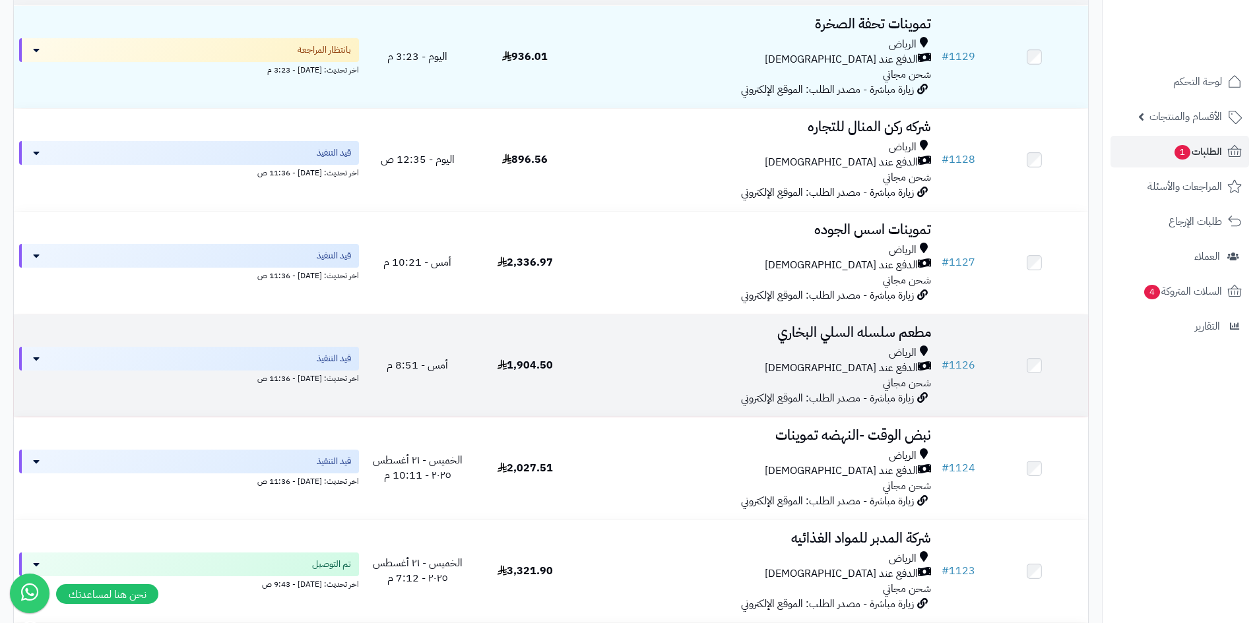
click at [618, 391] on td "مطعم سلسله السلي البخاري الرياض الدفع عند الاستلام شحن مجاني زيارة مباشرة - مصد…" at bounding box center [758, 366] width 358 height 102
click at [583, 387] on td "مطعم سلسله السلي البخاري الرياض الدفع عند الاستلام شحن مجاني زيارة مباشرة - مصد…" at bounding box center [758, 366] width 358 height 102
click at [660, 361] on div "الدفع عند [DEMOGRAPHIC_DATA]" at bounding box center [757, 368] width 347 height 15
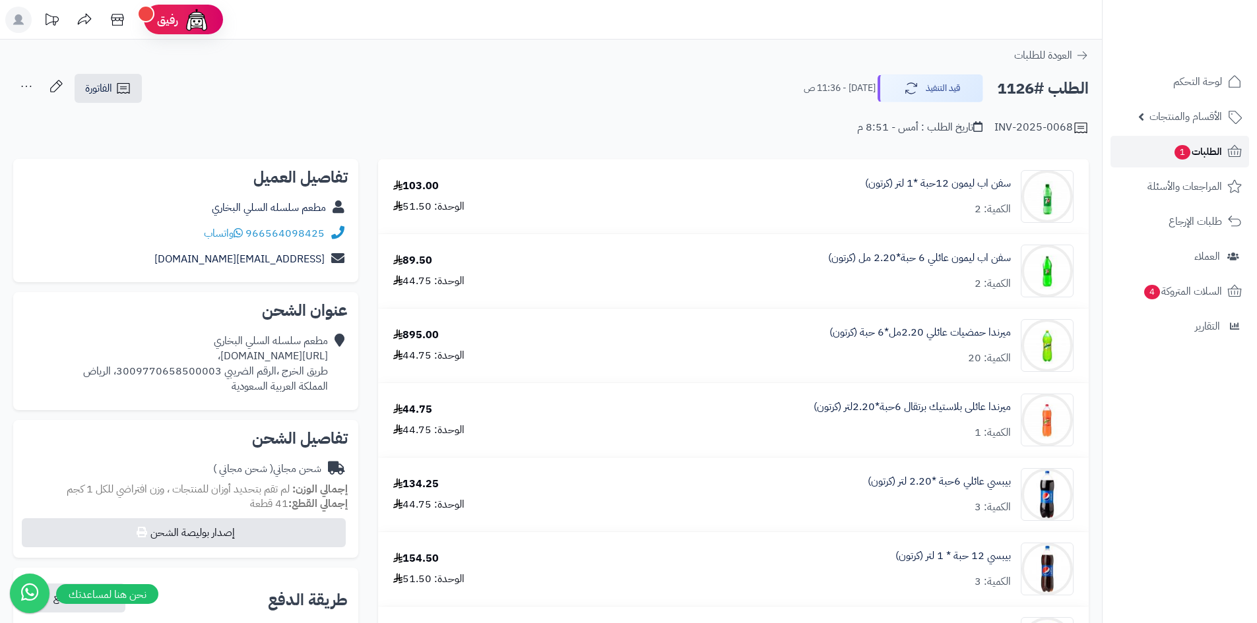
click at [1131, 146] on link "الطلبات 1" at bounding box center [1179, 152] width 139 height 32
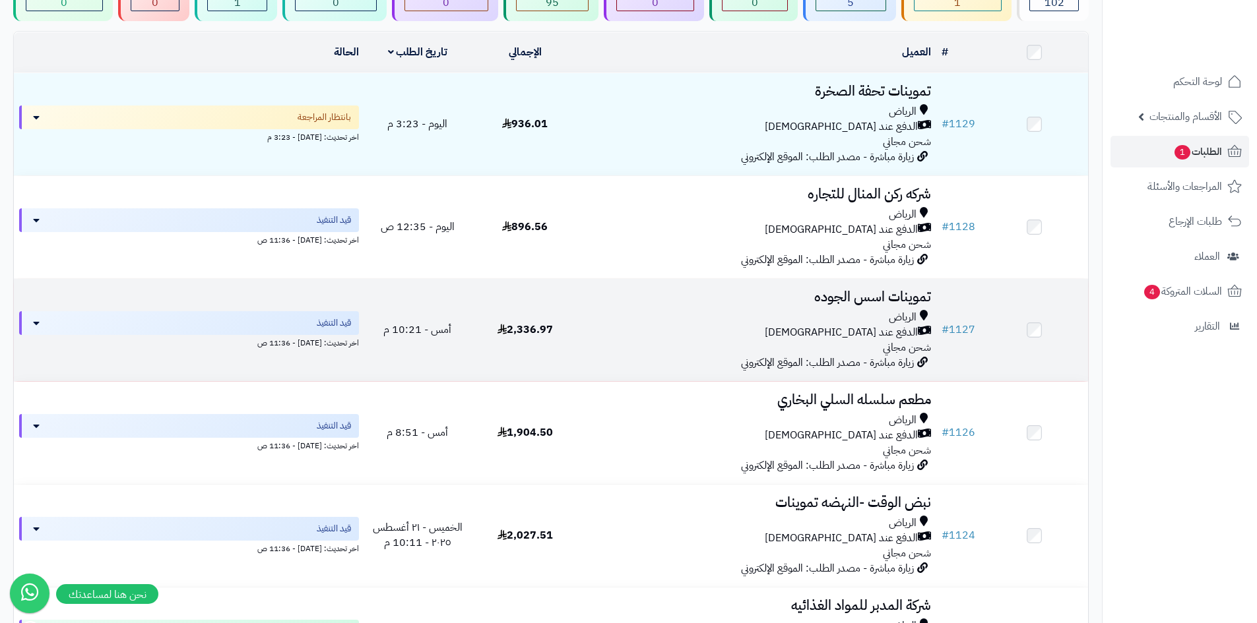
scroll to position [132, 0]
click at [654, 333] on div "الدفع عند [DEMOGRAPHIC_DATA]" at bounding box center [757, 331] width 347 height 15
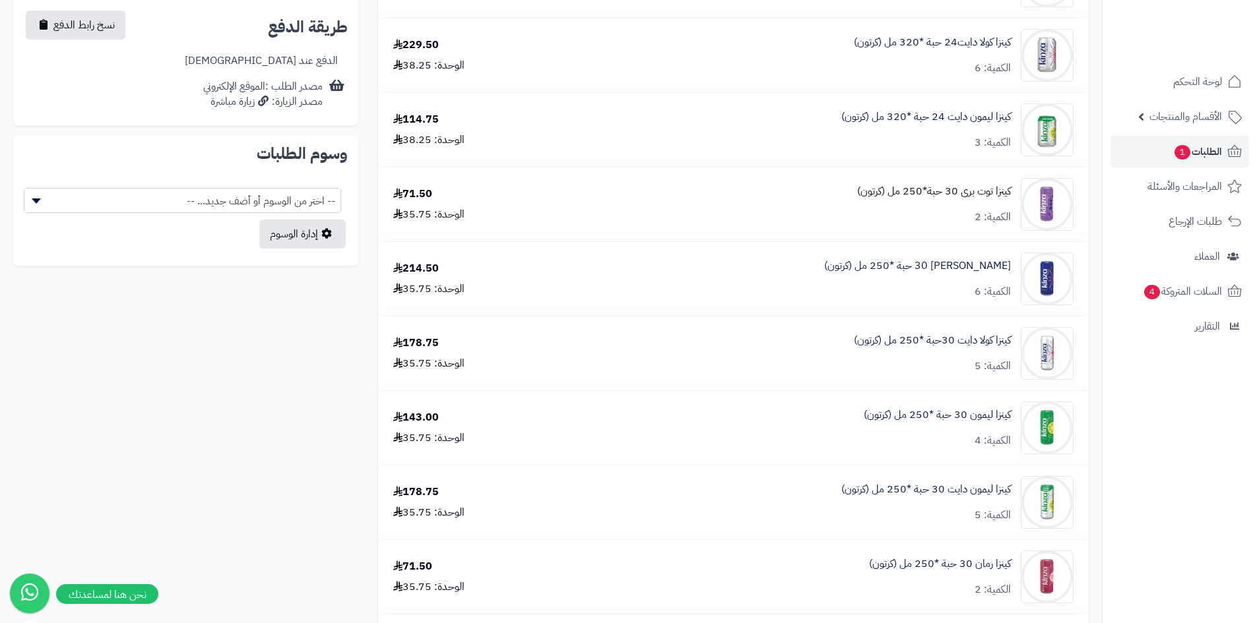
scroll to position [594, 0]
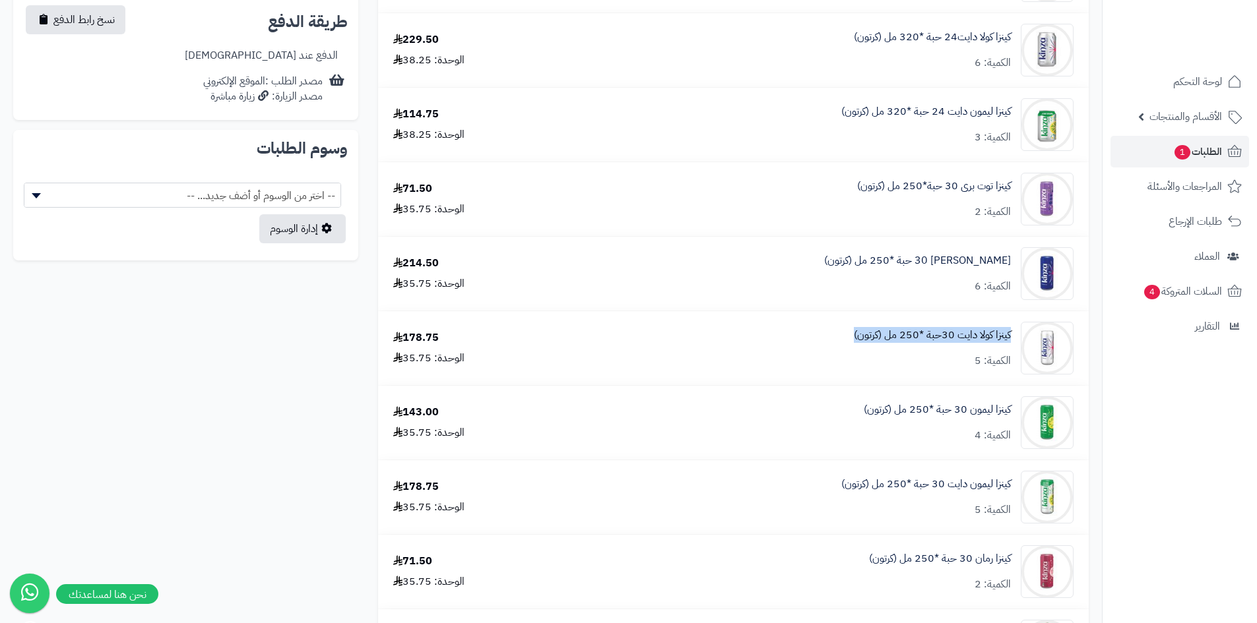
drag, startPoint x: 1013, startPoint y: 334, endPoint x: 856, endPoint y: 334, distance: 157.0
drag, startPoint x: 972, startPoint y: 360, endPoint x: 1023, endPoint y: 362, distance: 51.5
click at [1199, 150] on span "الطلبات 1" at bounding box center [1197, 152] width 49 height 18
